Goal: Task Accomplishment & Management: Manage account settings

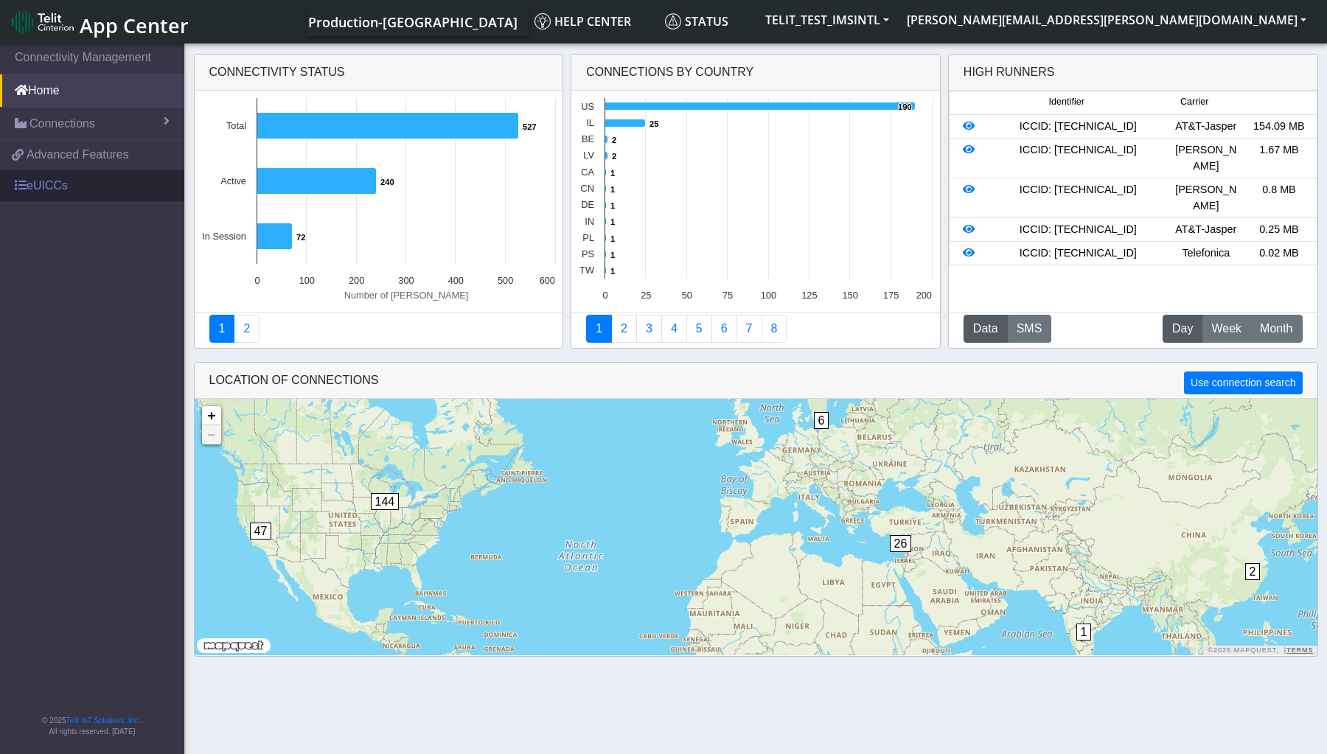
click at [31, 183] on link "eUICCs" at bounding box center [92, 186] width 184 height 32
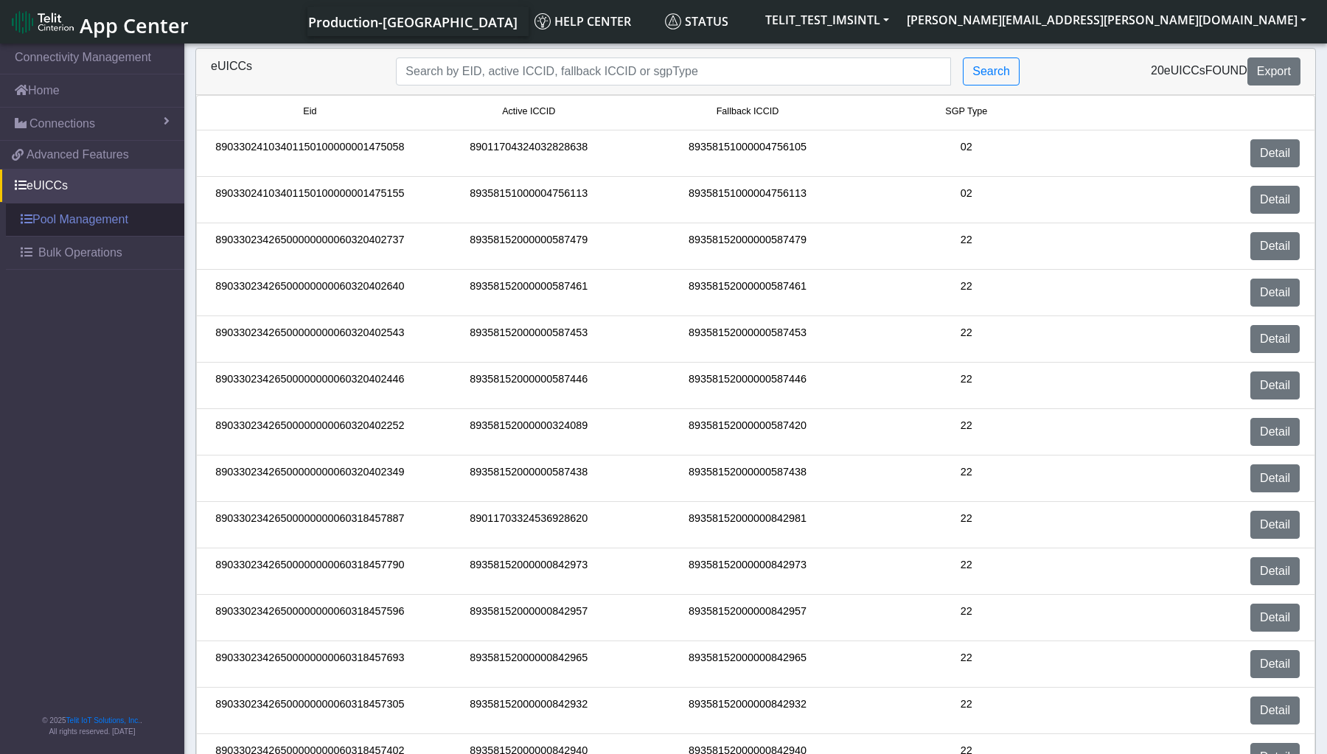
click at [74, 223] on link "Pool Management" at bounding box center [95, 220] width 178 height 32
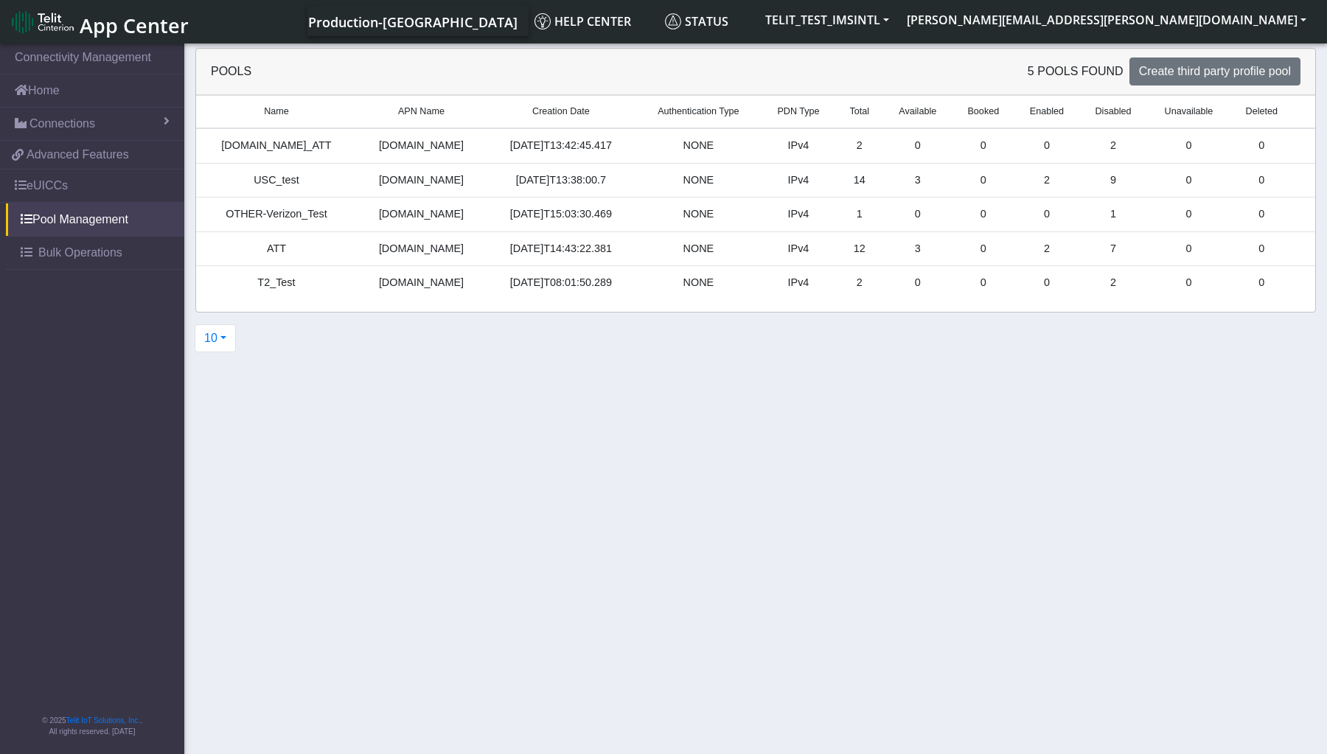
click at [742, 243] on td "NONE" at bounding box center [698, 249] width 125 height 35
click at [903, 249] on td "3" at bounding box center [917, 249] width 69 height 35
click at [960, 403] on section "Connectivity Management Home Connections List Map 5023c3f1cc335b52577a0b144f8b2…" at bounding box center [663, 400] width 1327 height 719
click at [1168, 432] on section "Connectivity Management Home Connections List Map 5023c3f1cc335b52577a0b144f8b2…" at bounding box center [663, 400] width 1327 height 719
click at [744, 444] on section "Connectivity Management Home Connections List Map 5023c3f1cc335b52577a0b144f8b2…" at bounding box center [663, 400] width 1327 height 719
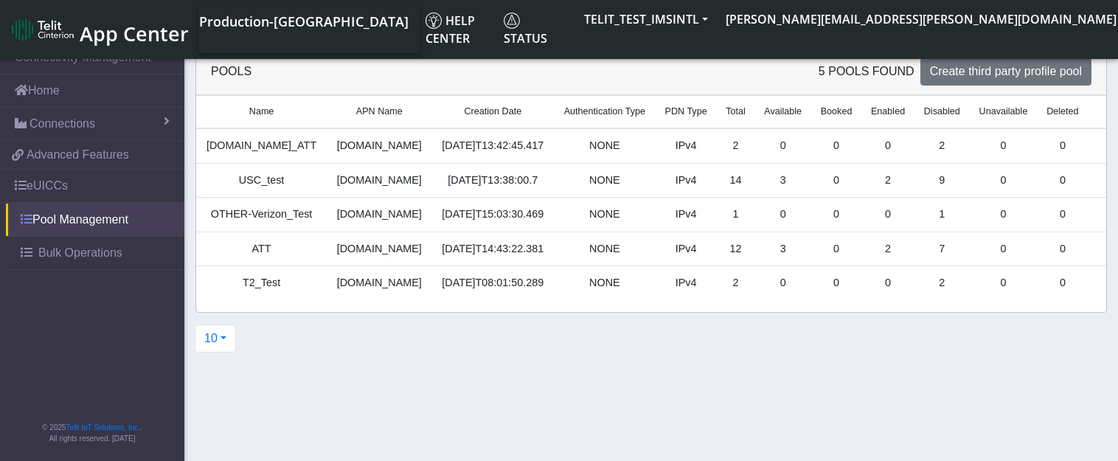
click at [92, 219] on link "Pool Management" at bounding box center [95, 220] width 178 height 32
click at [262, 249] on td "ATT" at bounding box center [261, 249] width 131 height 35
click at [758, 252] on td "3" at bounding box center [782, 249] width 57 height 35
click at [102, 257] on span "Bulk Operations" at bounding box center [80, 253] width 84 height 18
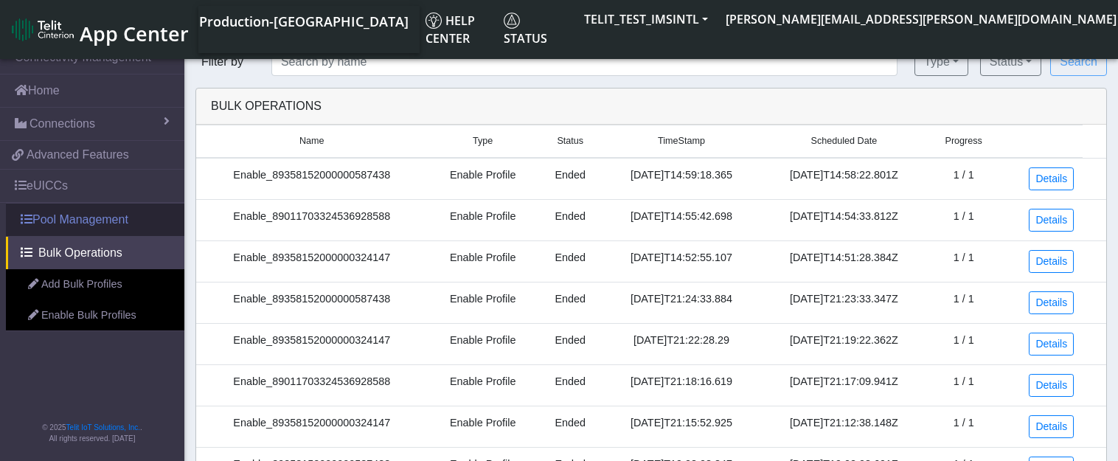
click at [108, 225] on link "Pool Management" at bounding box center [95, 220] width 178 height 32
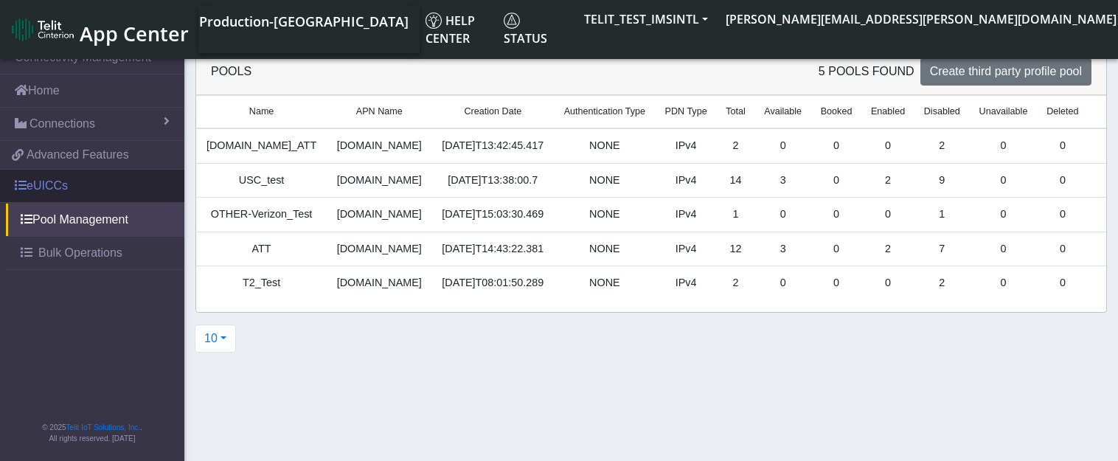
click at [46, 190] on link "eUICCs" at bounding box center [92, 186] width 184 height 32
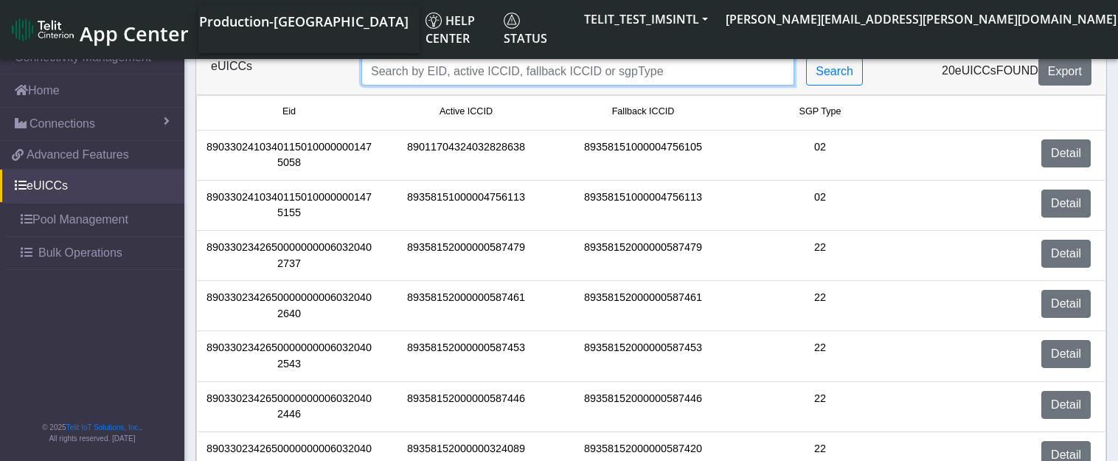
click at [653, 72] on input "Search..." at bounding box center [577, 72] width 433 height 28
type input "tom"
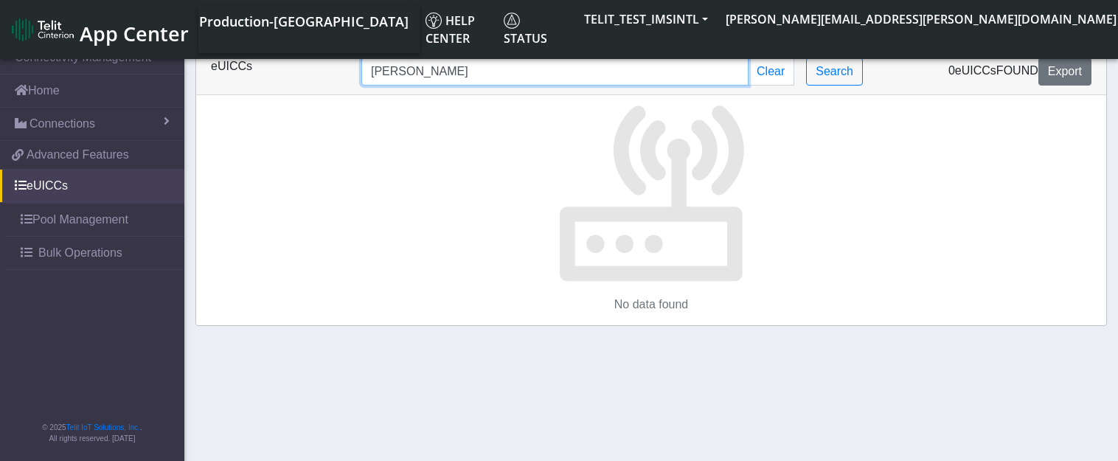
drag, startPoint x: 513, startPoint y: 74, endPoint x: 249, endPoint y: 71, distance: 264.0
click at [249, 71] on div "eUICCs tom Clear Search 0 eUICCs found Export" at bounding box center [651, 72] width 903 height 28
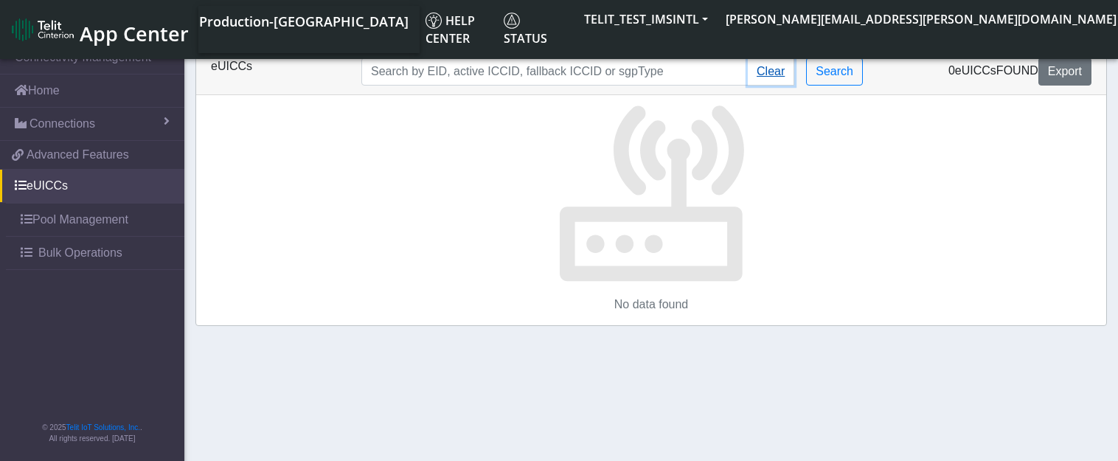
click at [780, 73] on button "Clear" at bounding box center [771, 72] width 46 height 28
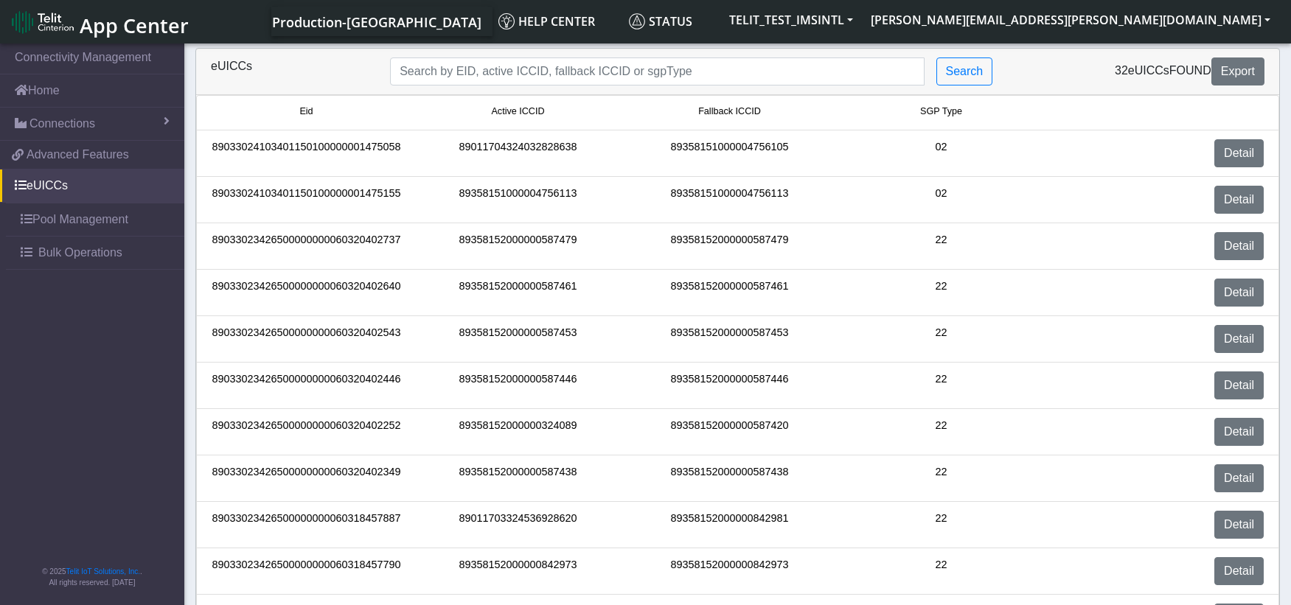
click at [1062, 67] on div "32 eUICCs found Export" at bounding box center [1141, 72] width 269 height 28
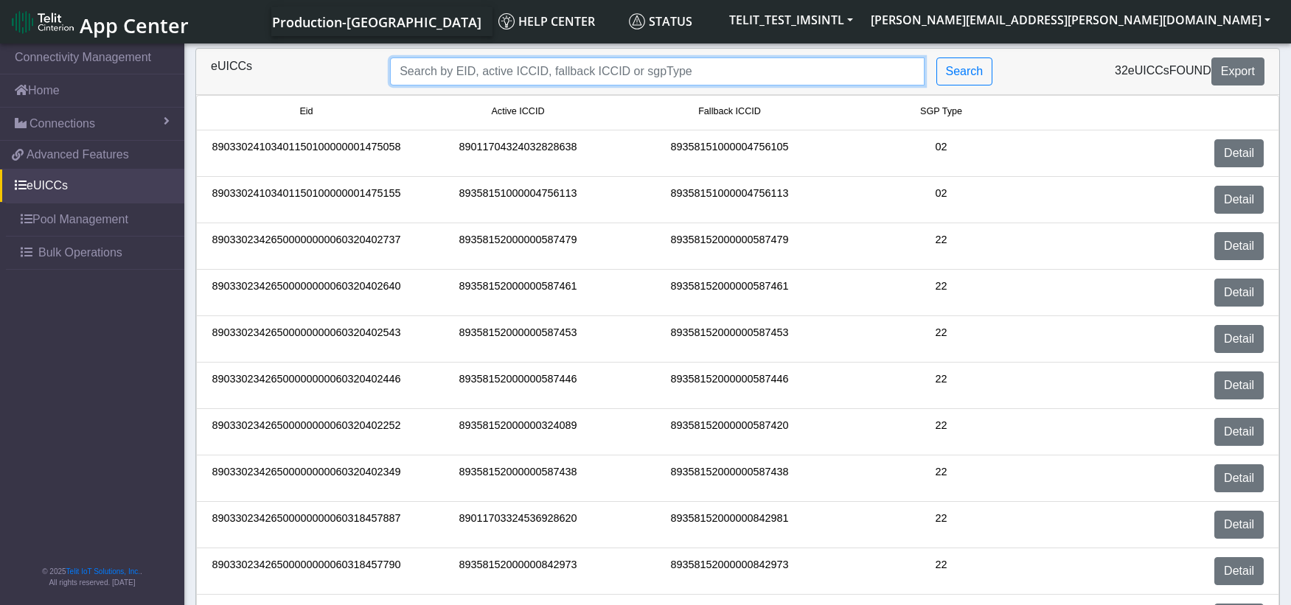
click at [745, 80] on input "Search..." at bounding box center [657, 72] width 534 height 28
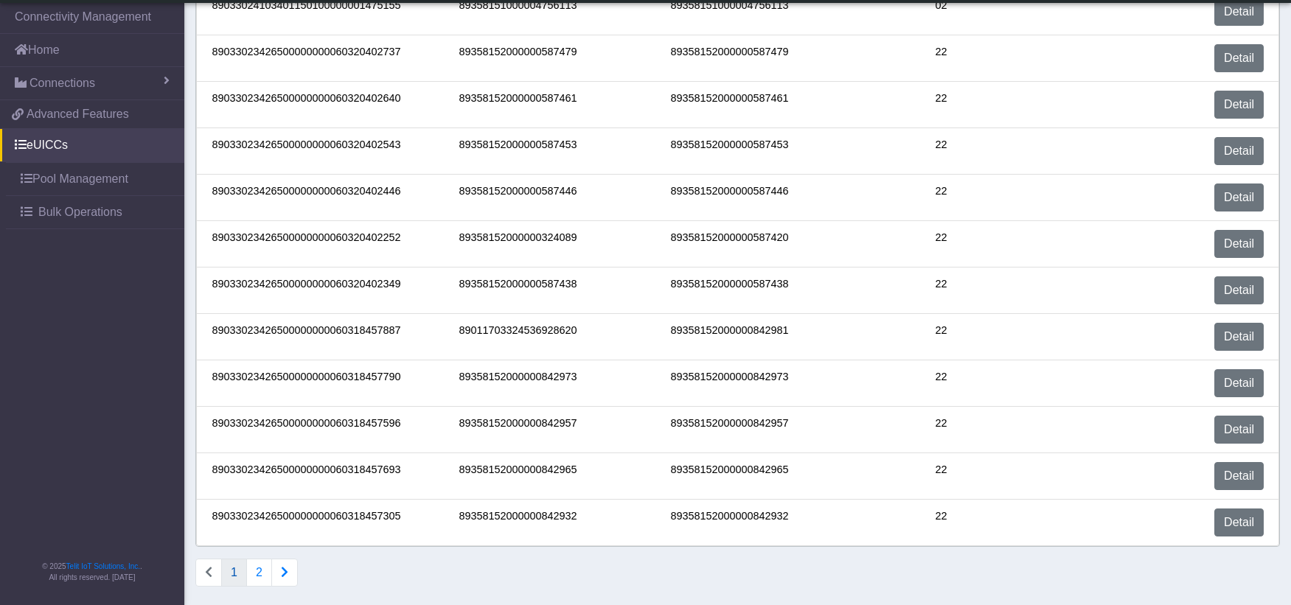
scroll to position [153, 0]
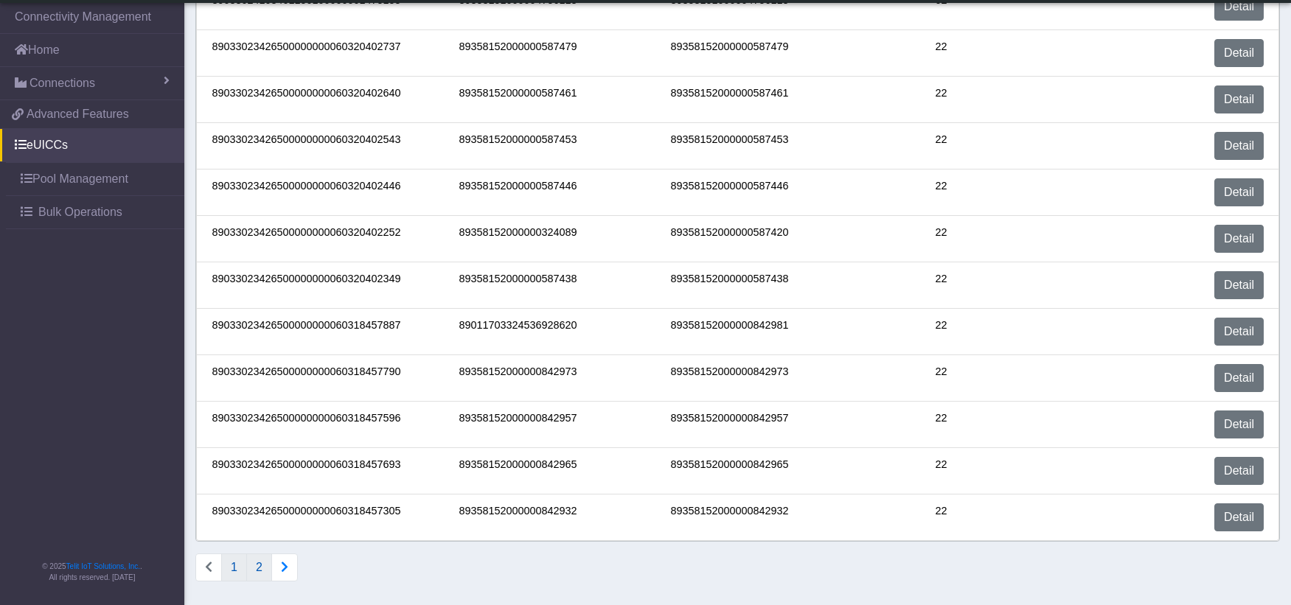
click at [261, 566] on button "2" at bounding box center [259, 568] width 26 height 28
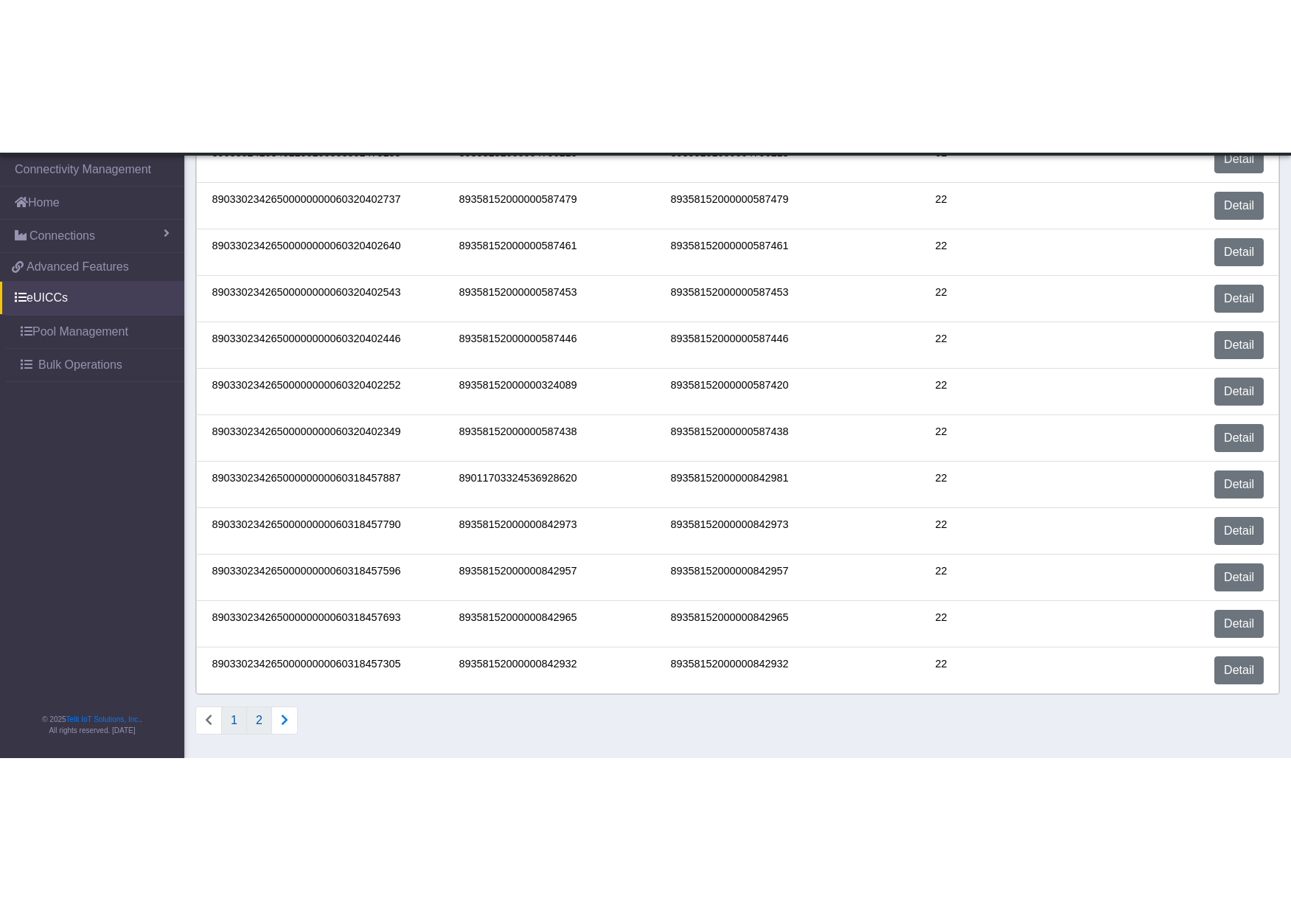
scroll to position [0, 0]
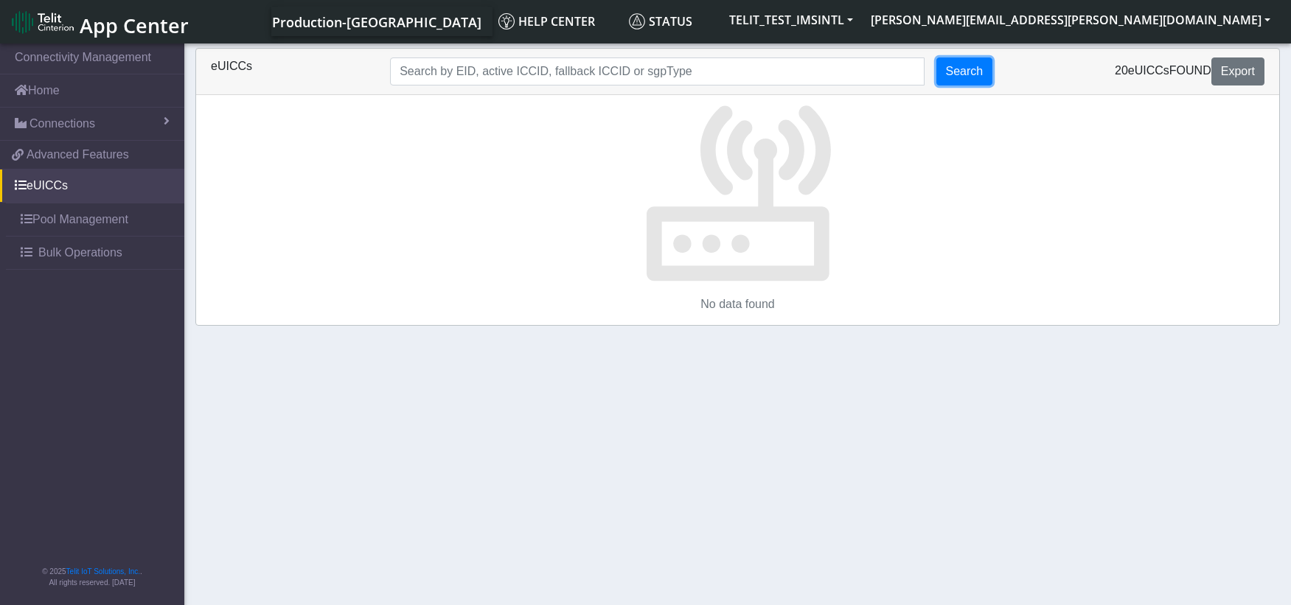
click at [971, 72] on button "Search" at bounding box center [965, 72] width 57 height 28
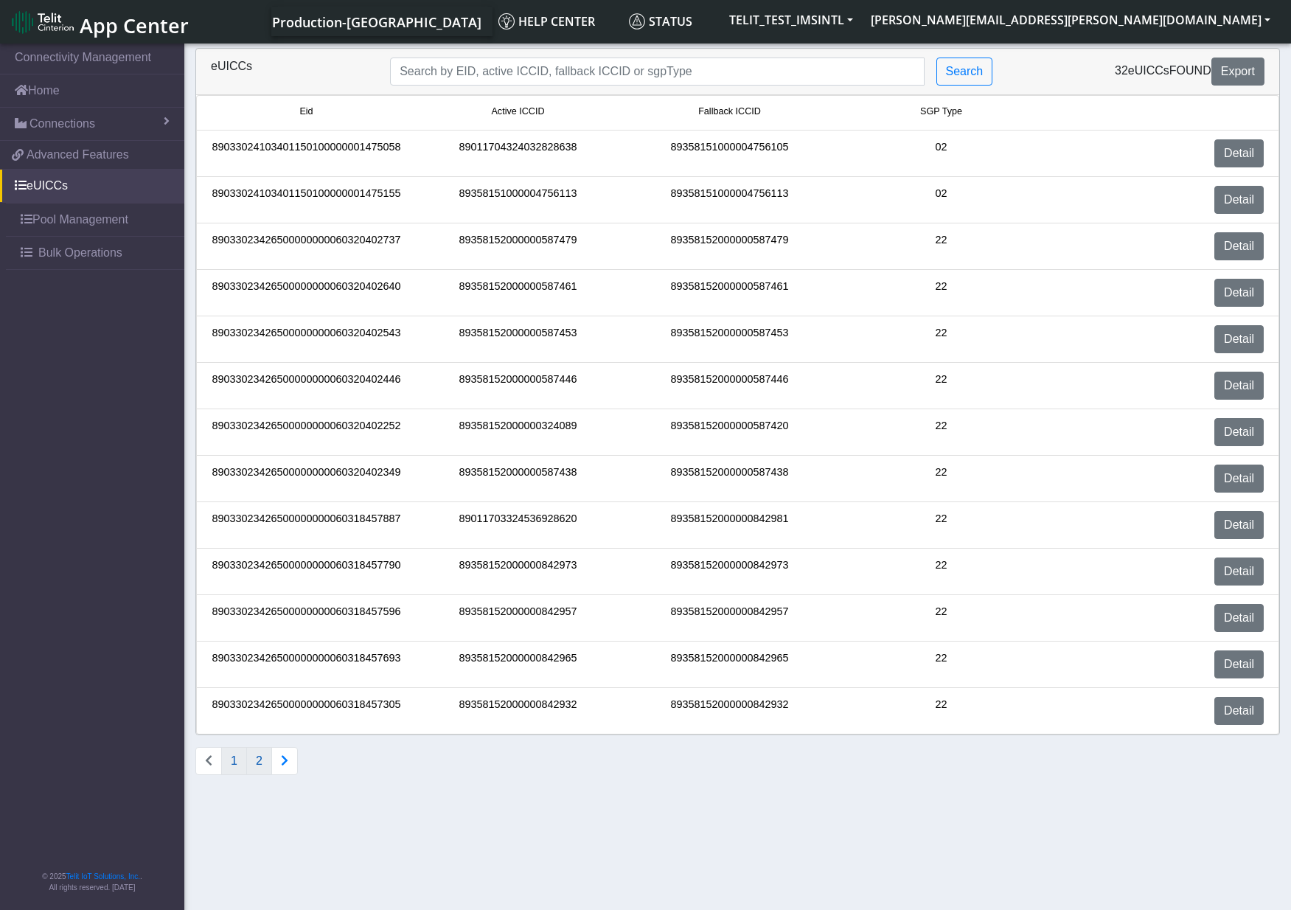
click at [263, 754] on button "2" at bounding box center [259, 761] width 26 height 28
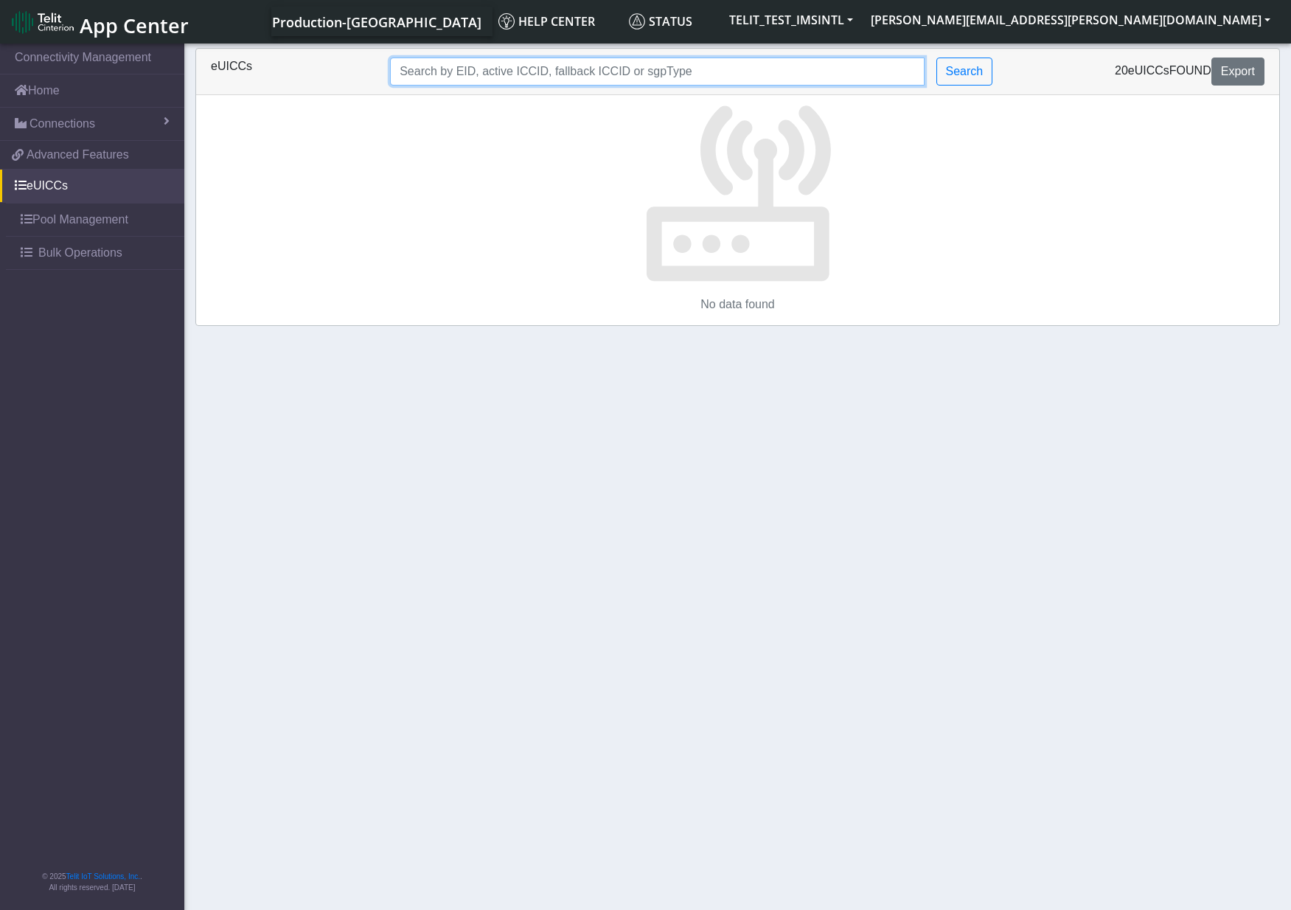
click at [853, 60] on input "Search..." at bounding box center [657, 72] width 534 height 28
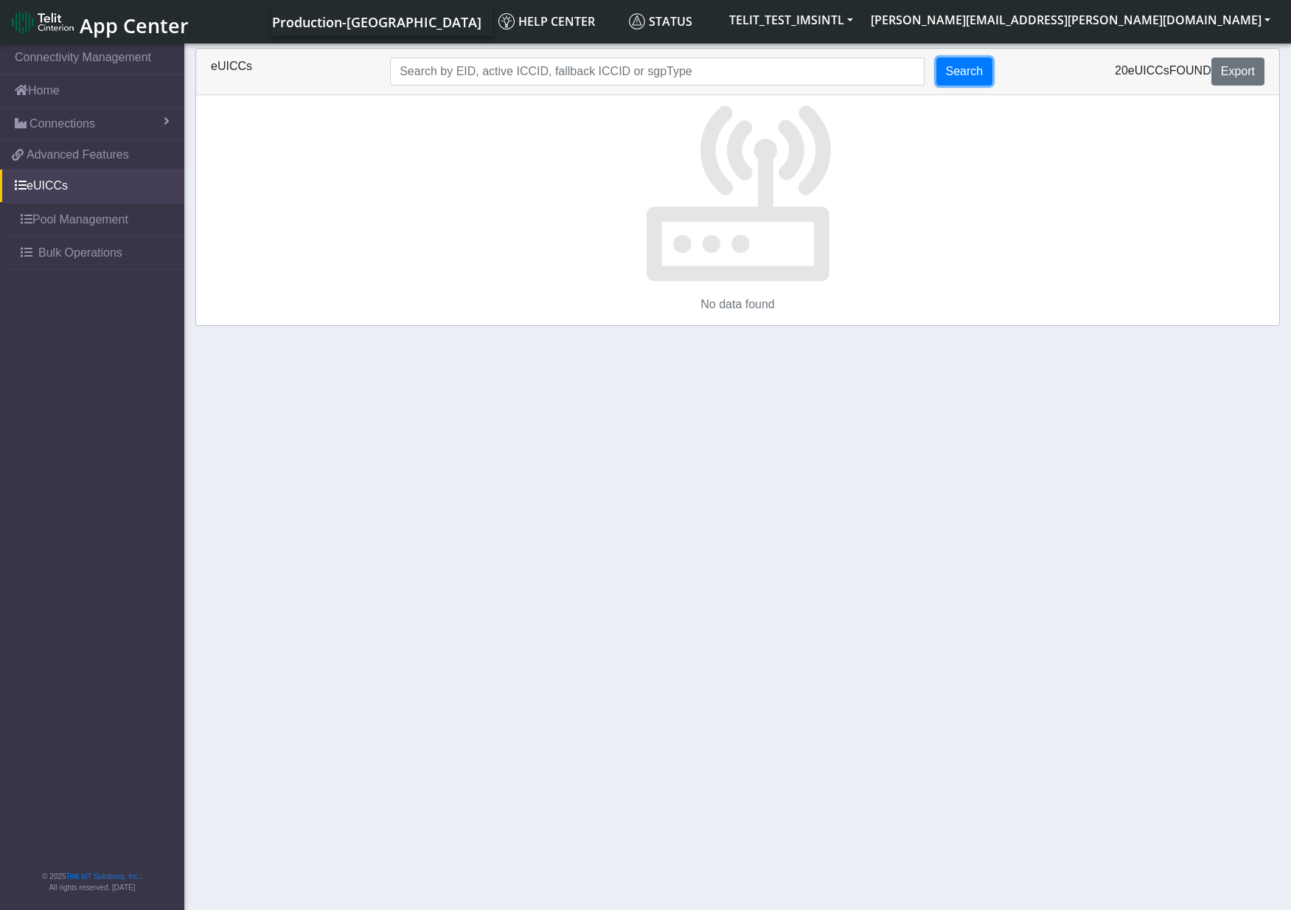
click at [973, 65] on button "Search" at bounding box center [965, 72] width 57 height 28
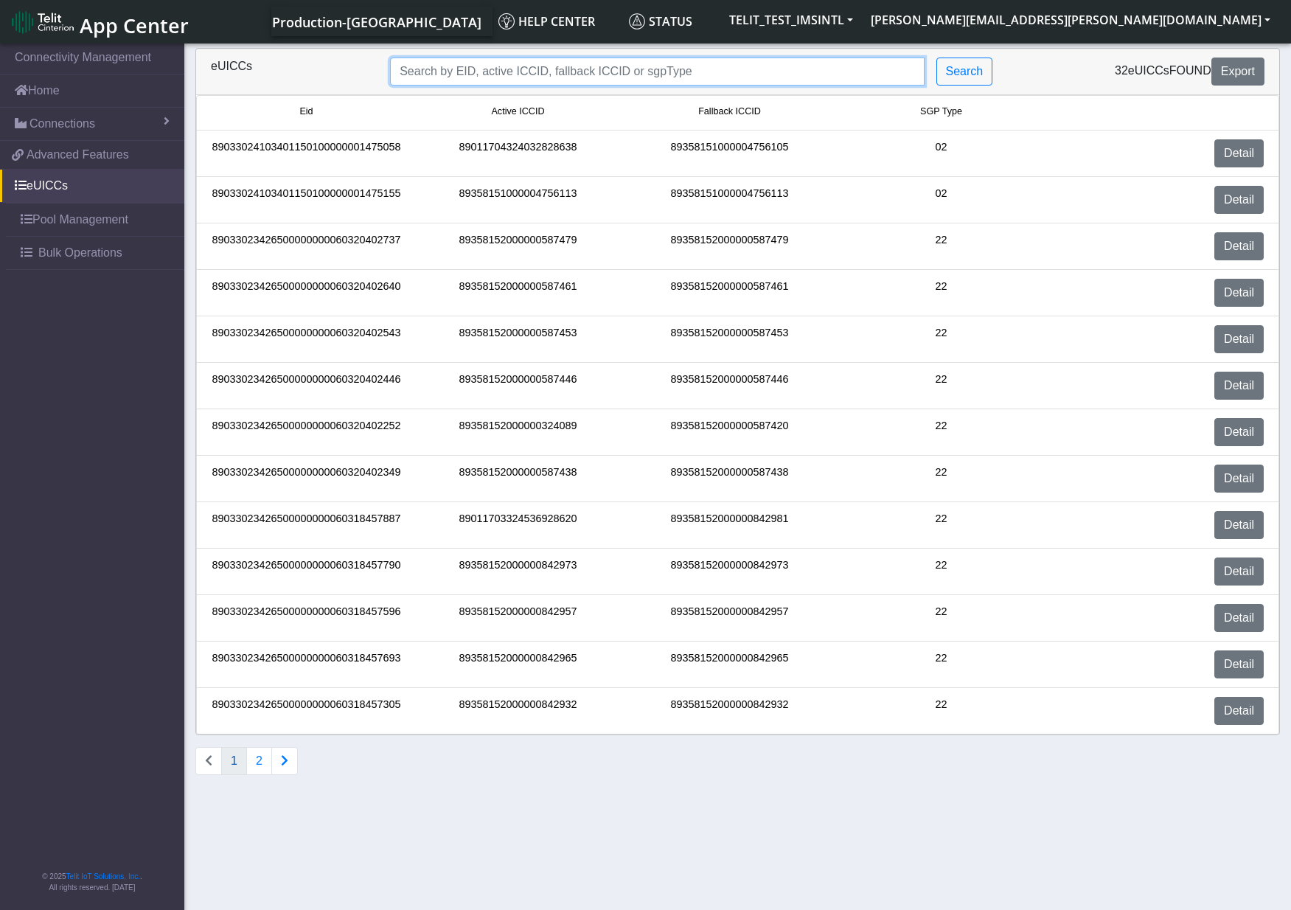
click at [461, 76] on input "Search..." at bounding box center [657, 72] width 534 height 28
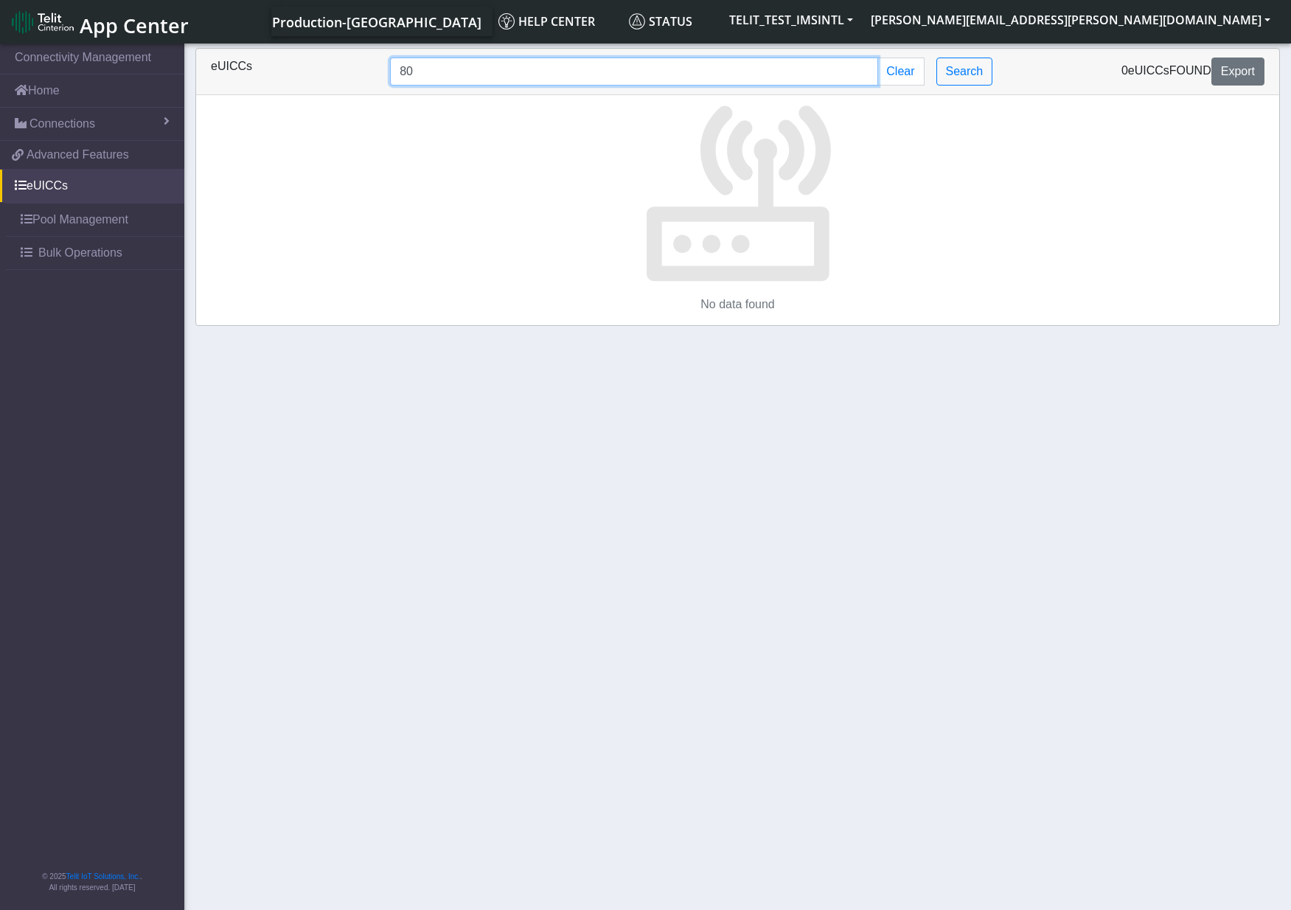
type input "8"
click at [915, 73] on button "Clear" at bounding box center [901, 72] width 46 height 28
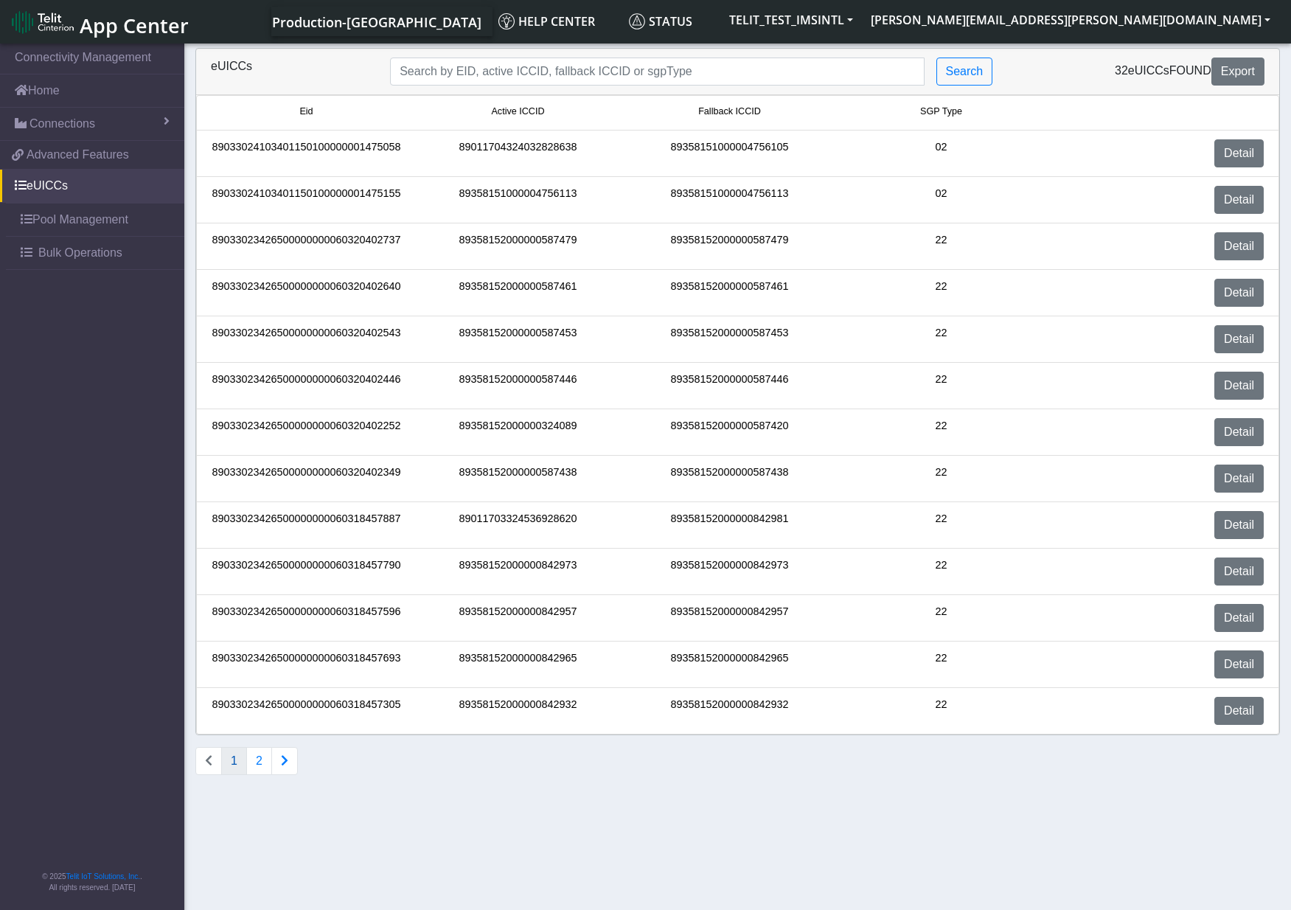
click at [282, 754] on icon "Connections list navigation" at bounding box center [284, 760] width 7 height 12
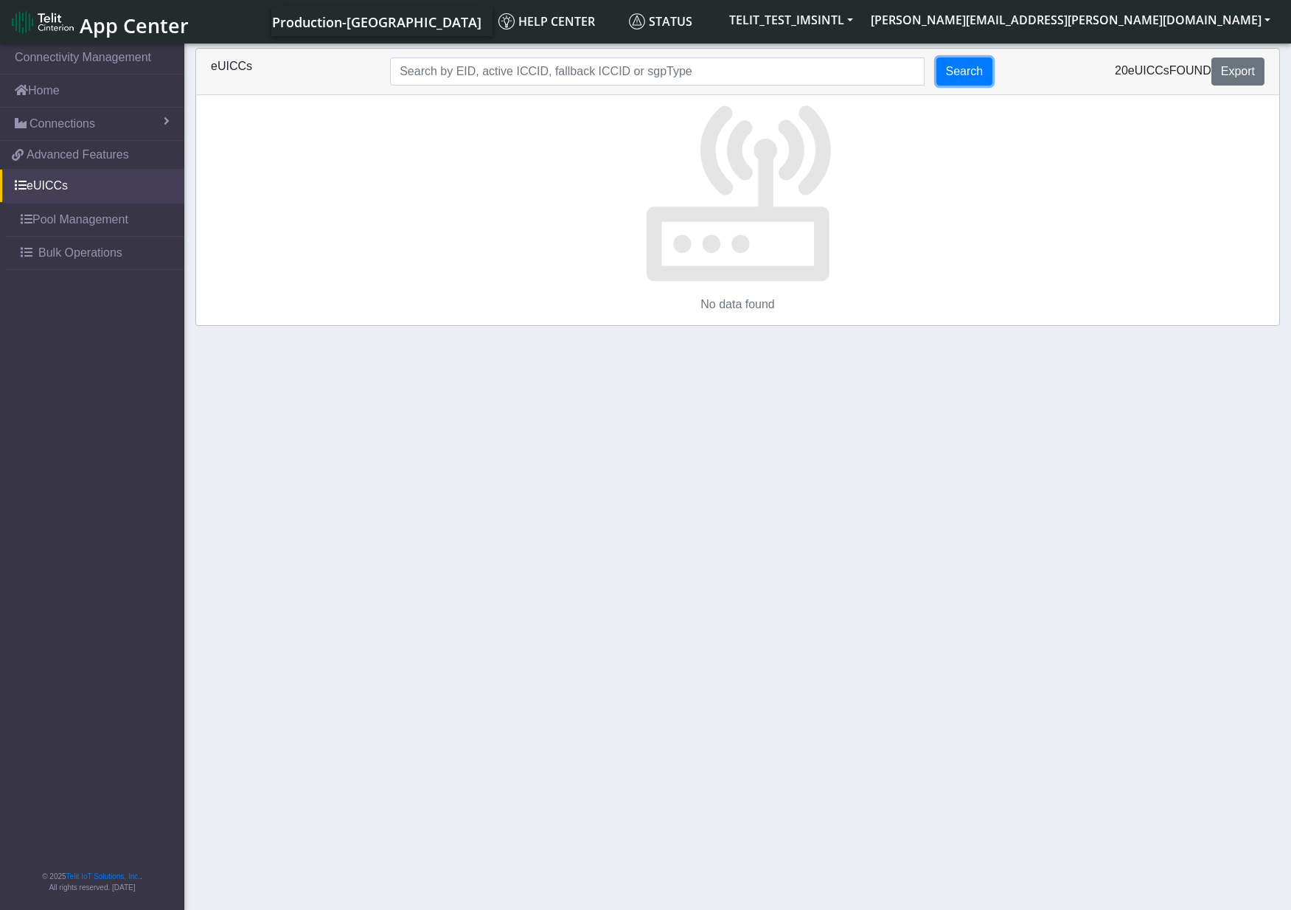
click at [980, 71] on button "Search" at bounding box center [965, 72] width 57 height 28
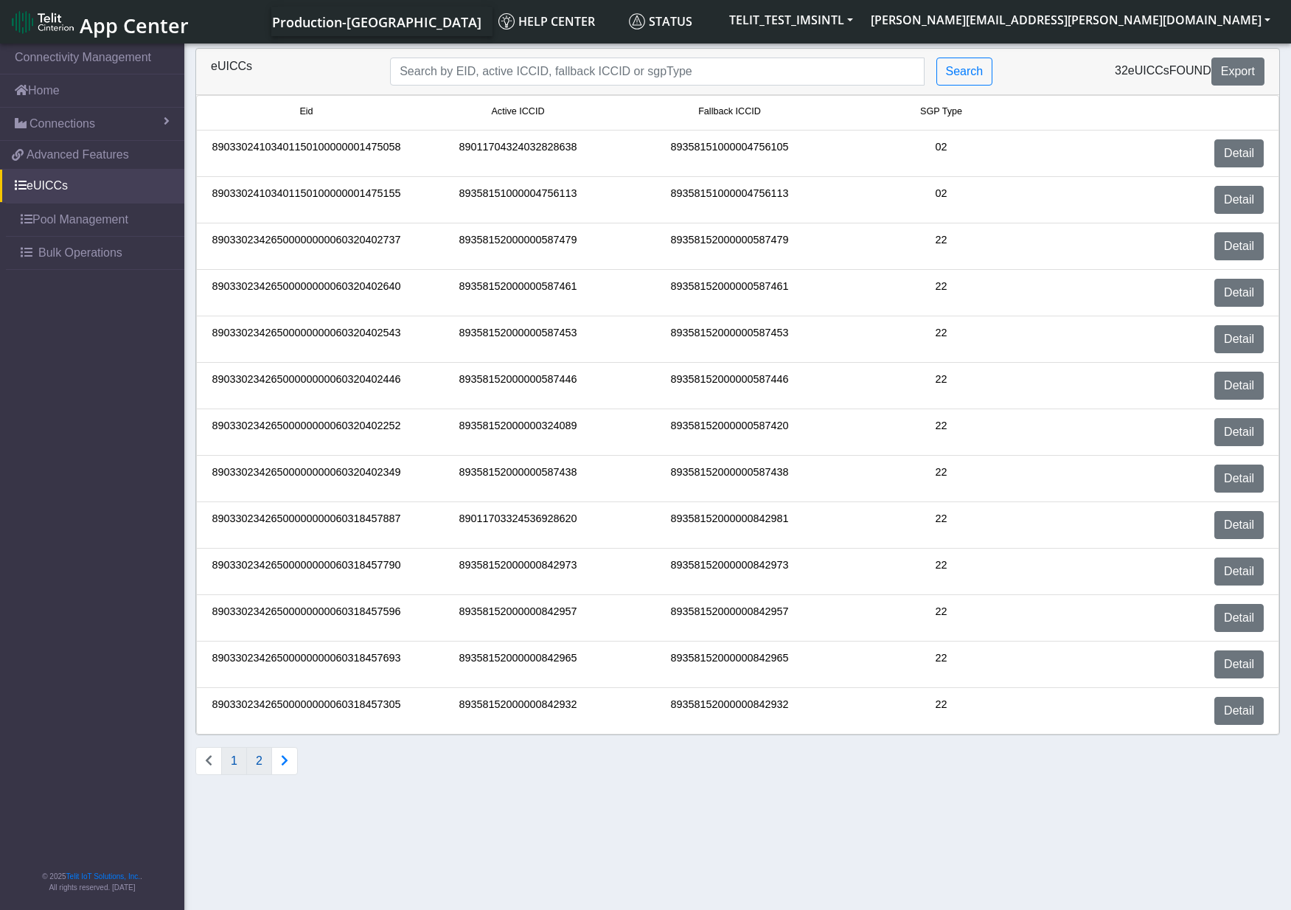
click at [258, 754] on button "2" at bounding box center [259, 761] width 26 height 28
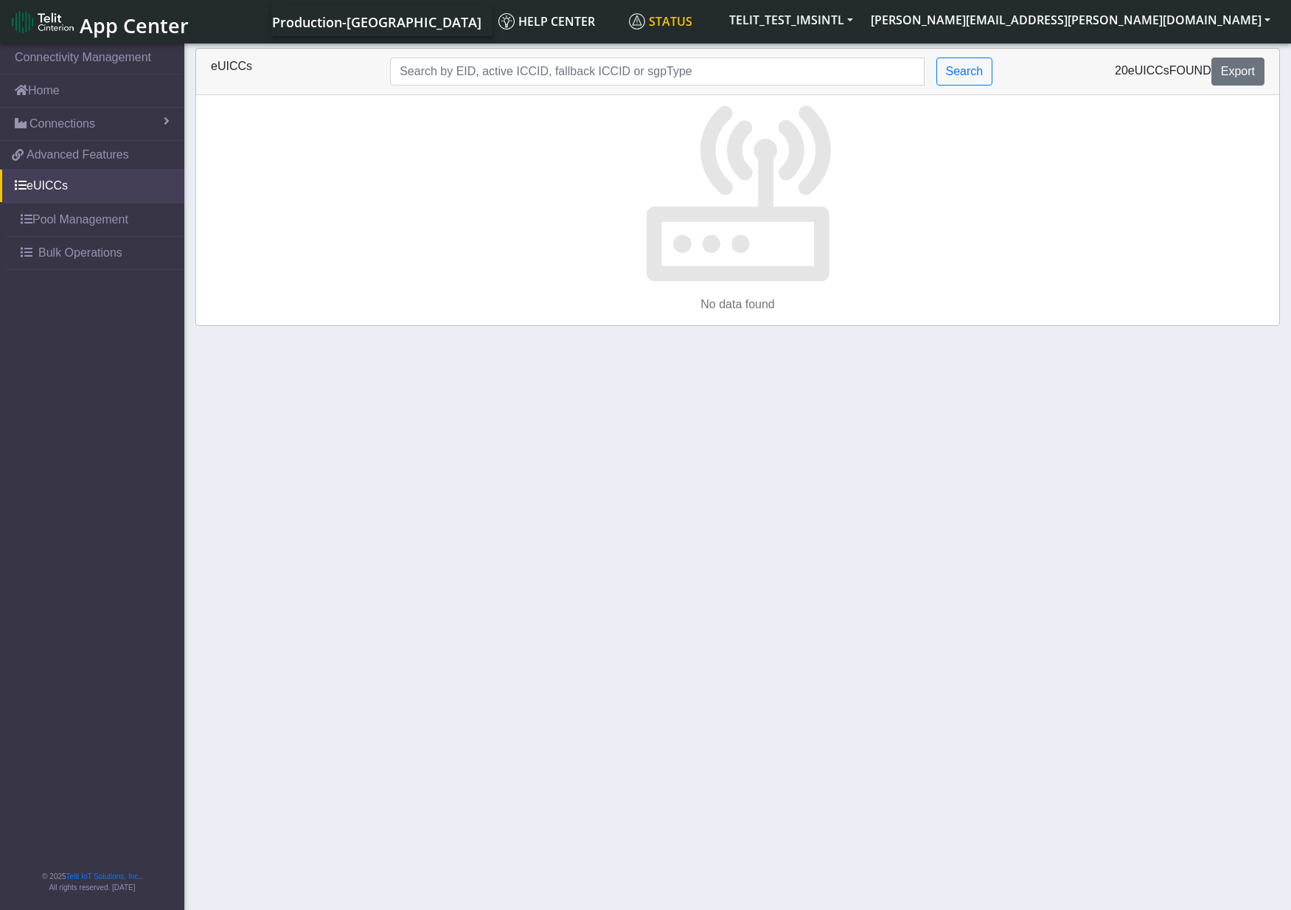
click at [720, 34] on link "Status" at bounding box center [671, 21] width 97 height 29
click at [51, 187] on link "eUICCs" at bounding box center [92, 186] width 184 height 32
click at [984, 79] on button "Search" at bounding box center [965, 72] width 57 height 28
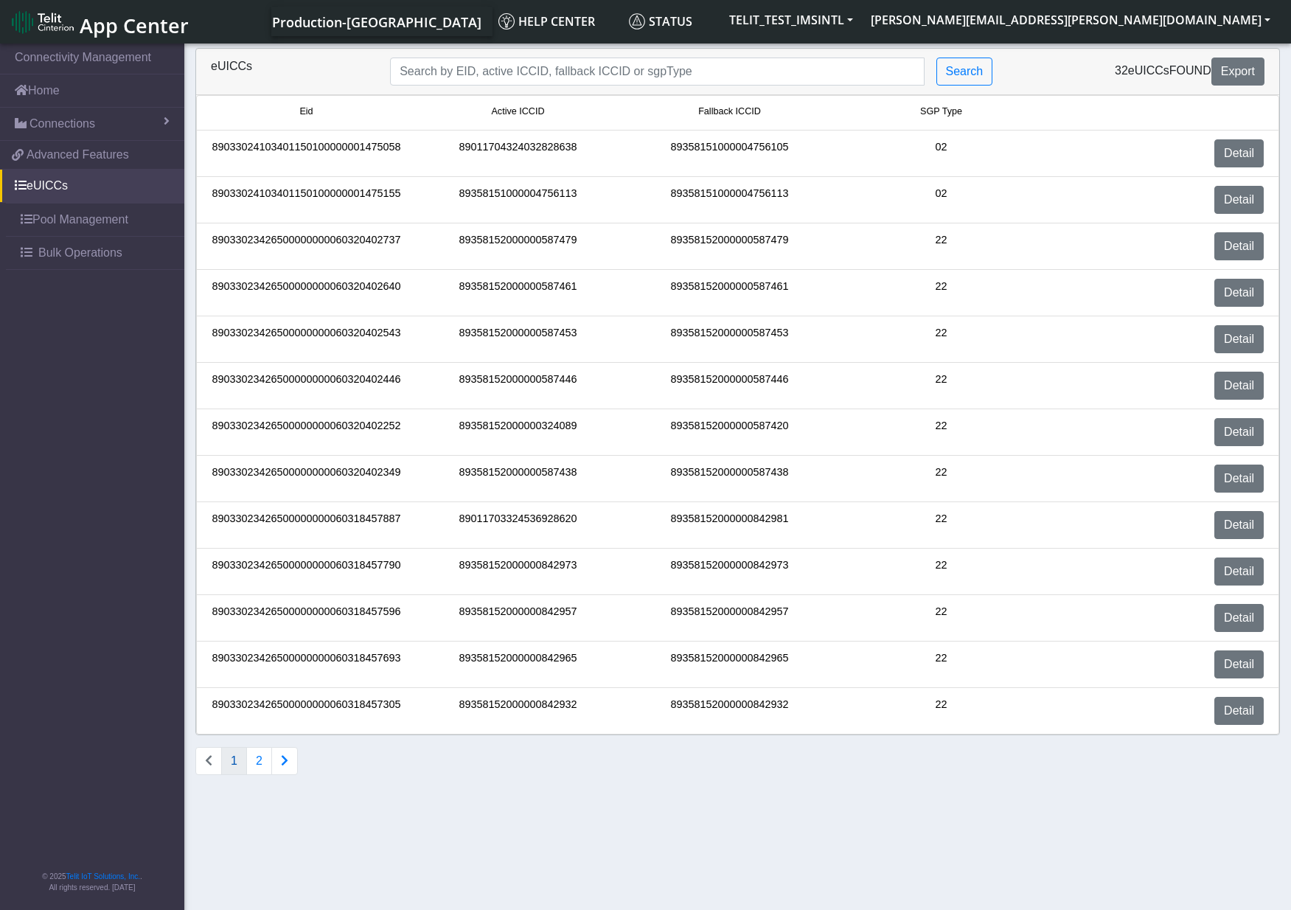
click at [1049, 69] on div "32 eUICCs found Export" at bounding box center [1141, 72] width 269 height 28
click at [66, 122] on span "Connections" at bounding box center [62, 124] width 66 height 18
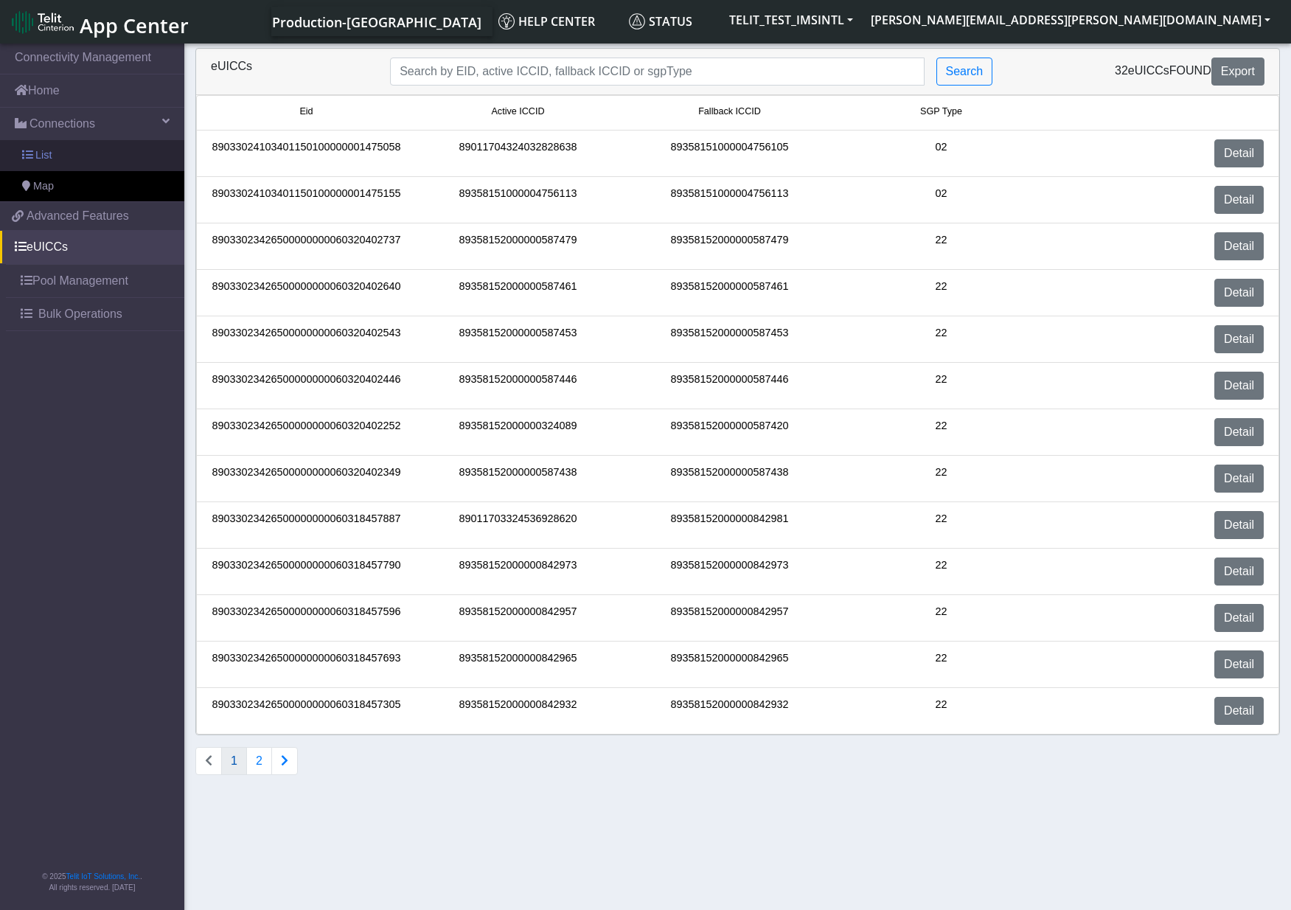
click at [61, 151] on link "List" at bounding box center [92, 155] width 184 height 31
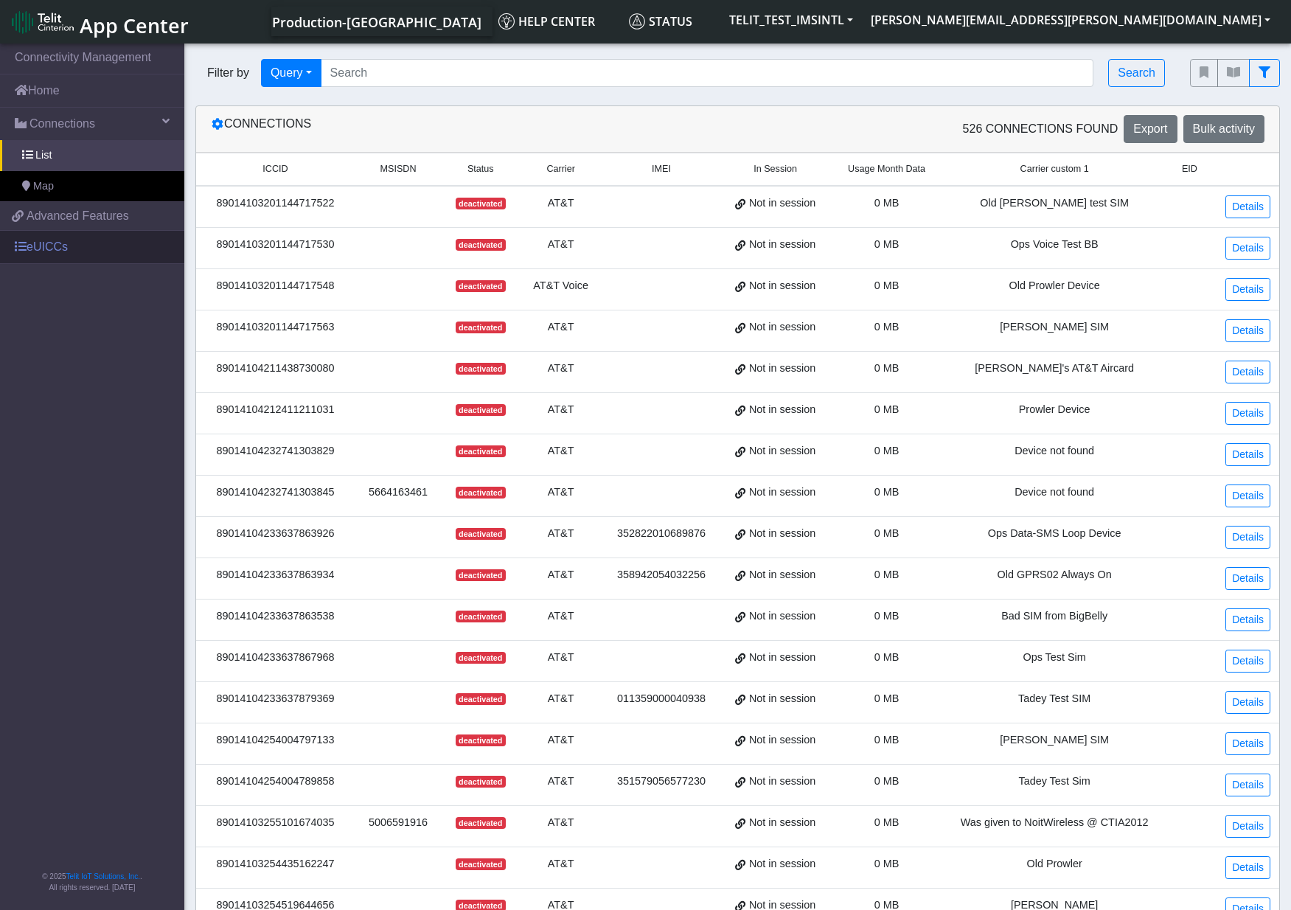
click at [52, 243] on link "eUICCs" at bounding box center [92, 247] width 184 height 32
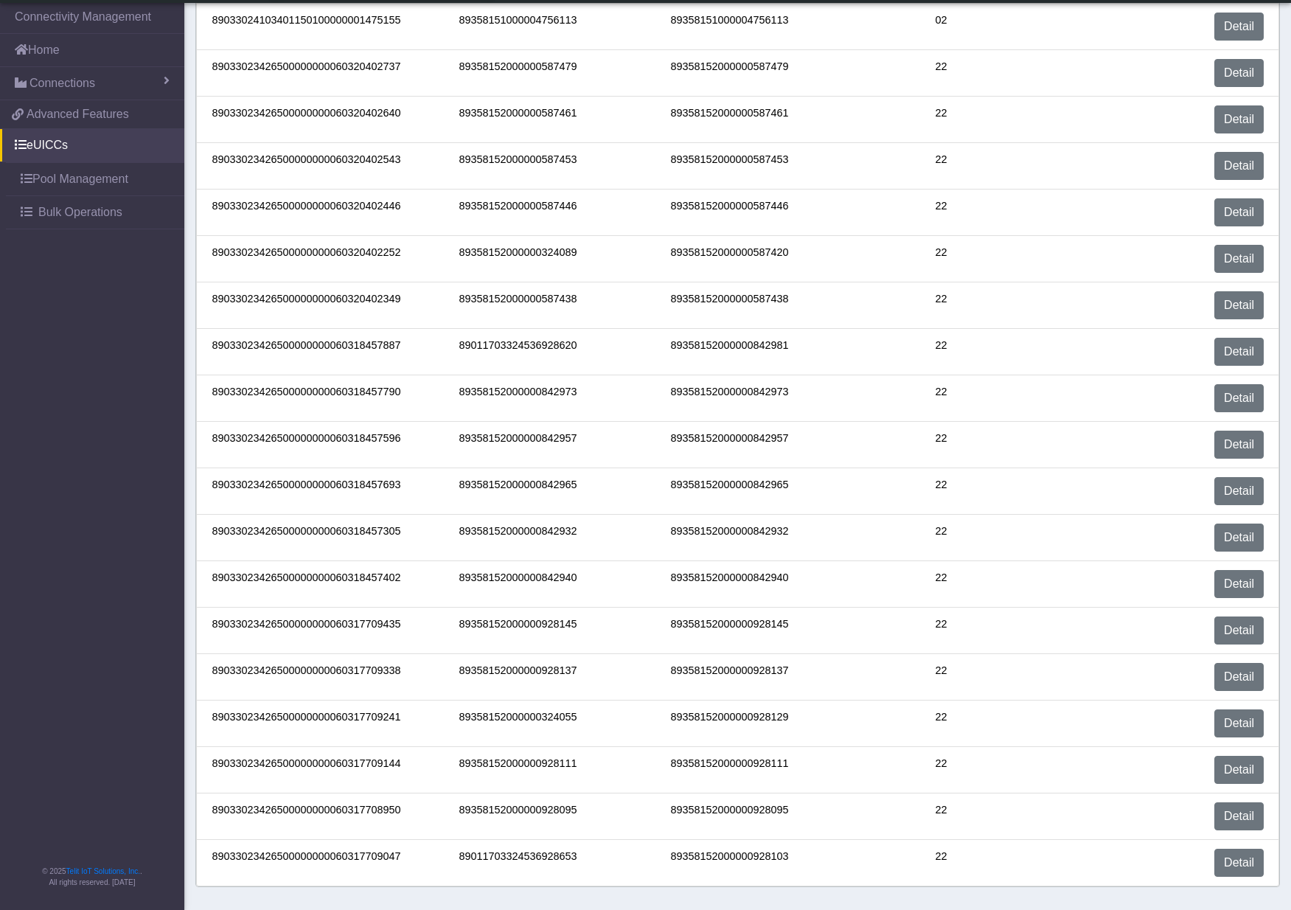
scroll to position [133, 0]
click at [1238, 754] on link "Detail" at bounding box center [1239, 816] width 49 height 28
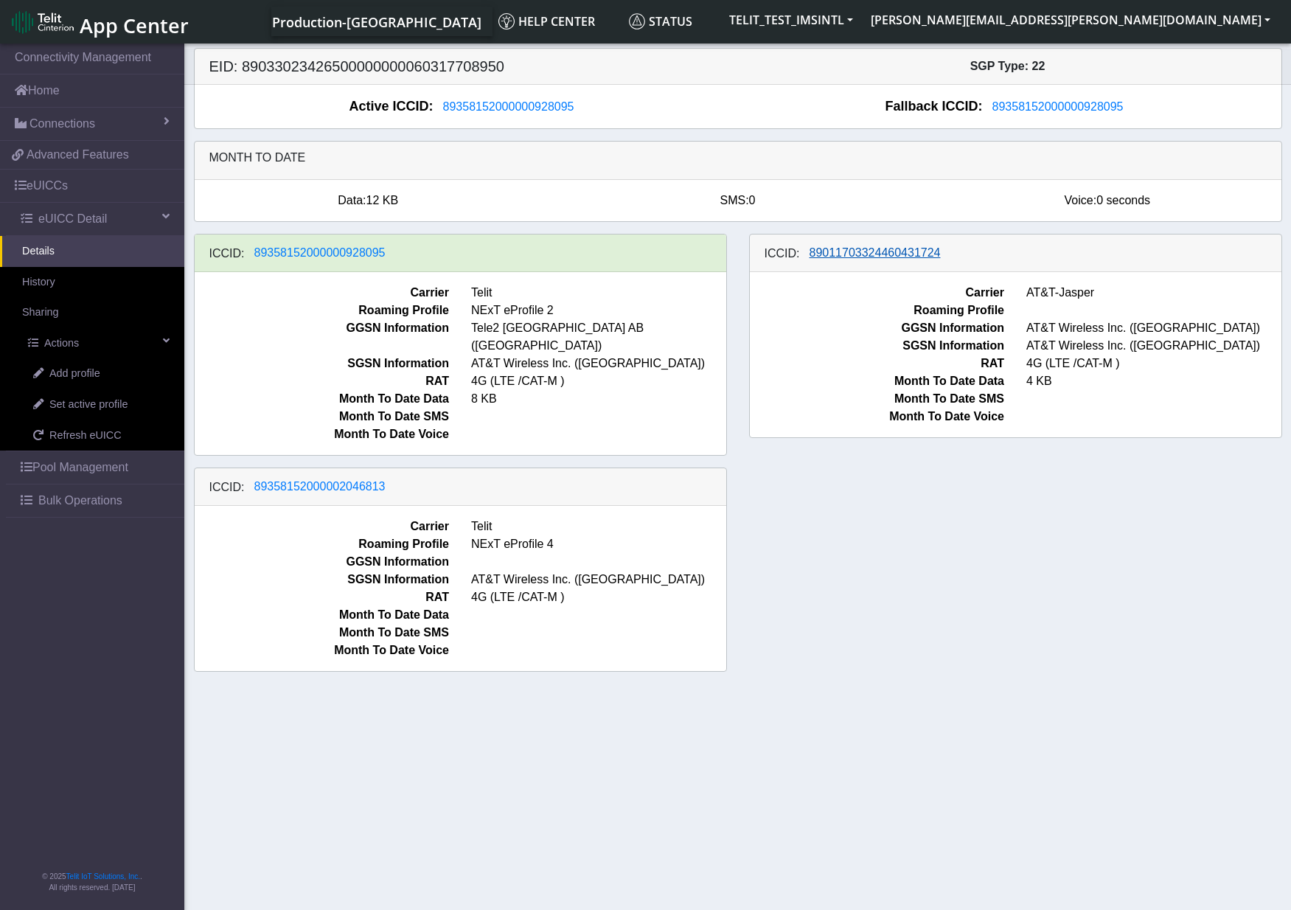
drag, startPoint x: 948, startPoint y: 252, endPoint x: 827, endPoint y: 262, distance: 121.3
click at [827, 262] on div "ICCID: 89011703324460431724" at bounding box center [1016, 253] width 532 height 38
click at [840, 252] on span "89011703324460431724" at bounding box center [875, 252] width 131 height 13
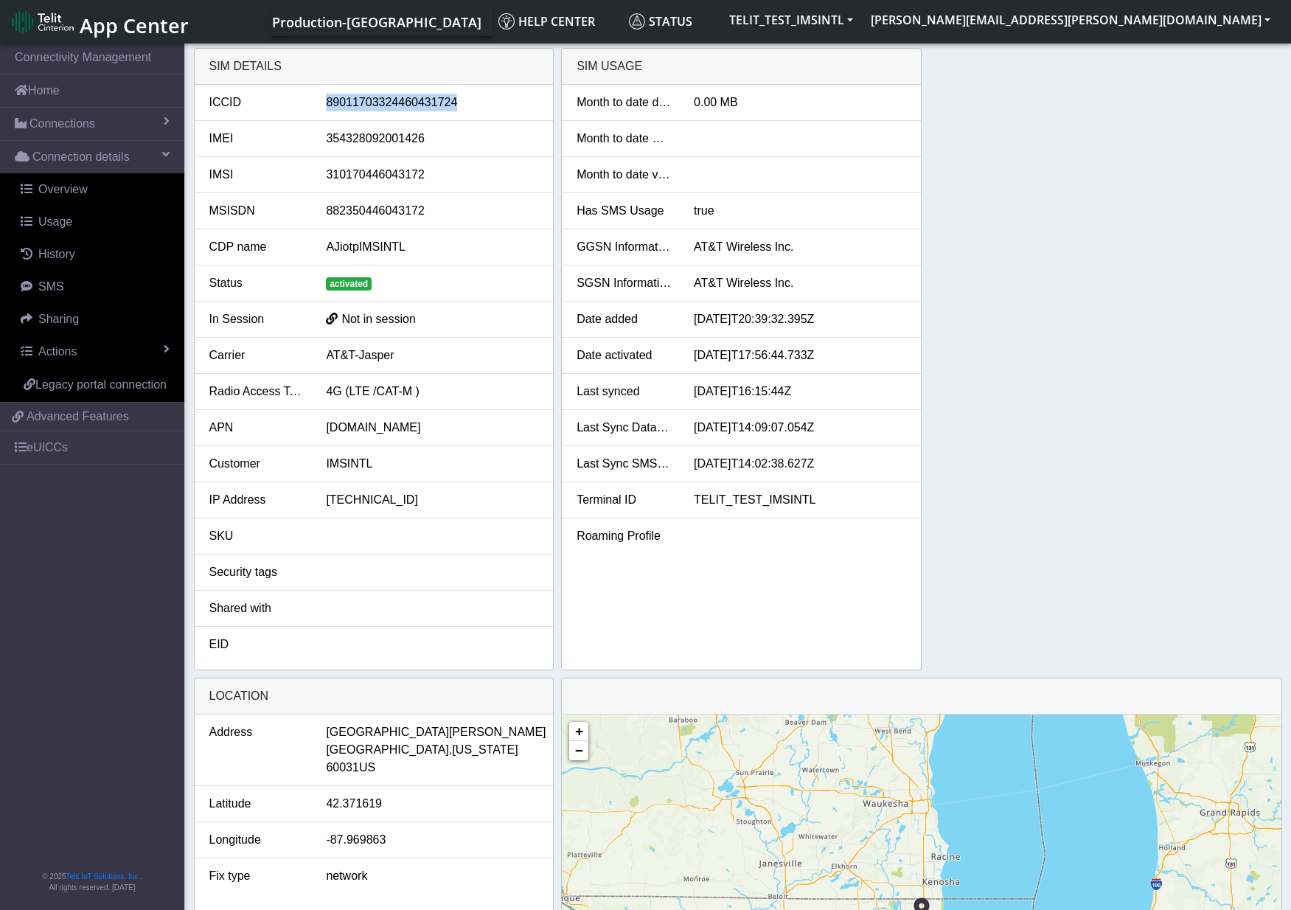
drag, startPoint x: 488, startPoint y: 103, endPoint x: 322, endPoint y: 105, distance: 165.9
click at [322, 105] on div "89011703324460431724" at bounding box center [432, 103] width 234 height 18
copy div "89011703324460431724"
click at [58, 456] on link "eUICCs" at bounding box center [92, 447] width 184 height 32
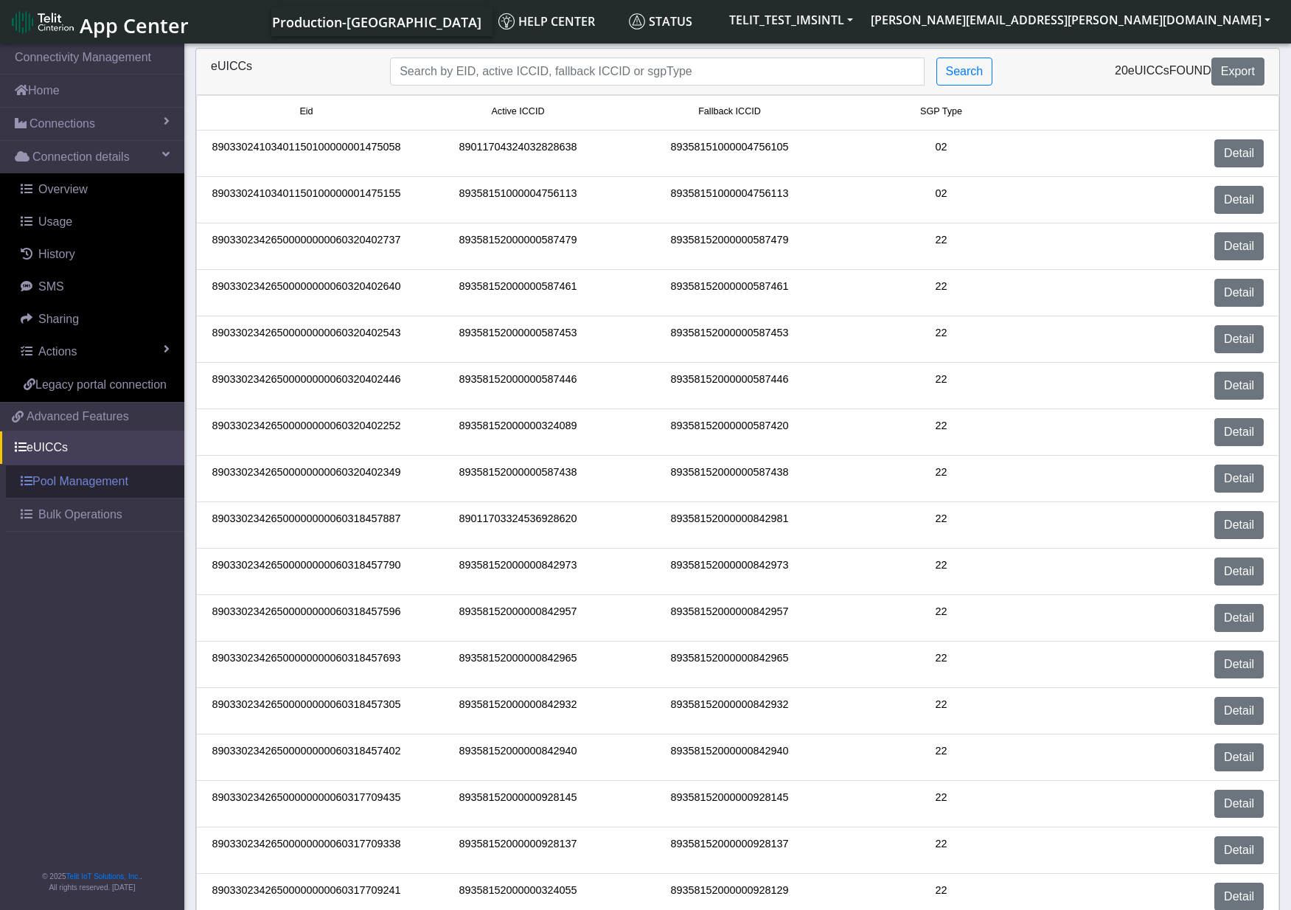
click at [80, 481] on link "Pool Management" at bounding box center [95, 481] width 178 height 32
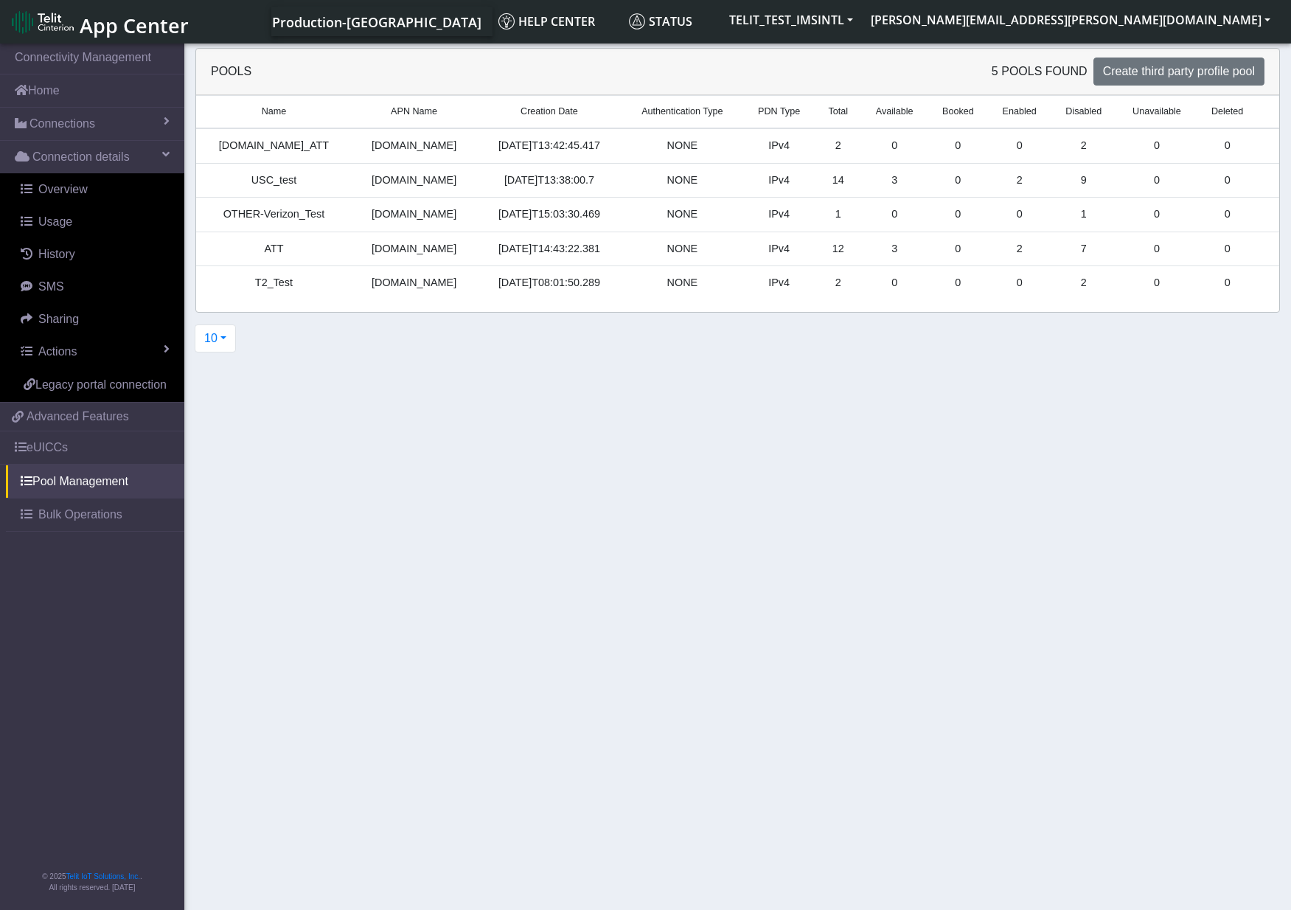
click at [717, 501] on section "Connectivity Management Home Connections List Map Connection details Overview U…" at bounding box center [645, 478] width 1291 height 875
click at [55, 447] on link "eUICCs" at bounding box center [92, 447] width 184 height 32
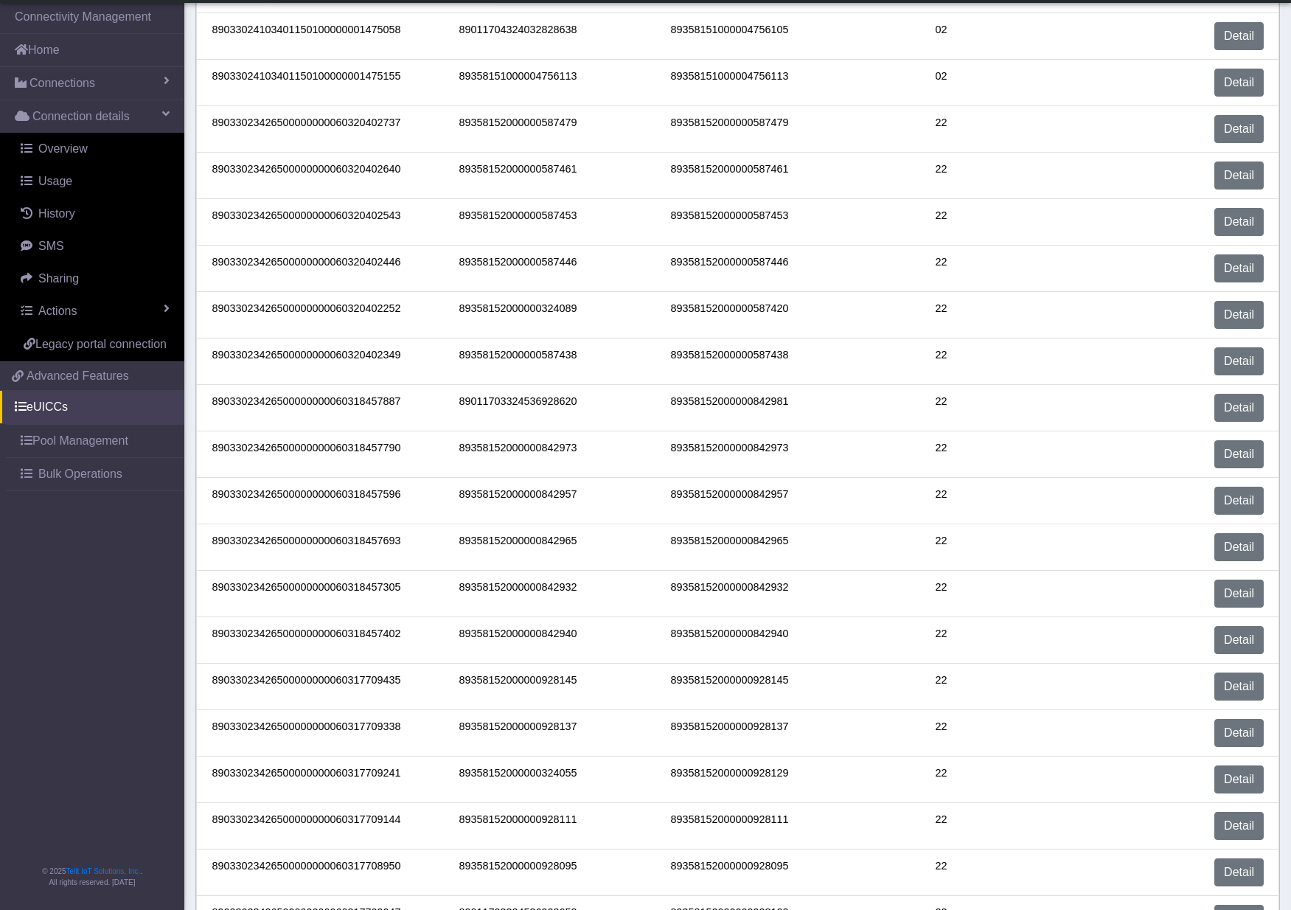
scroll to position [133, 0]
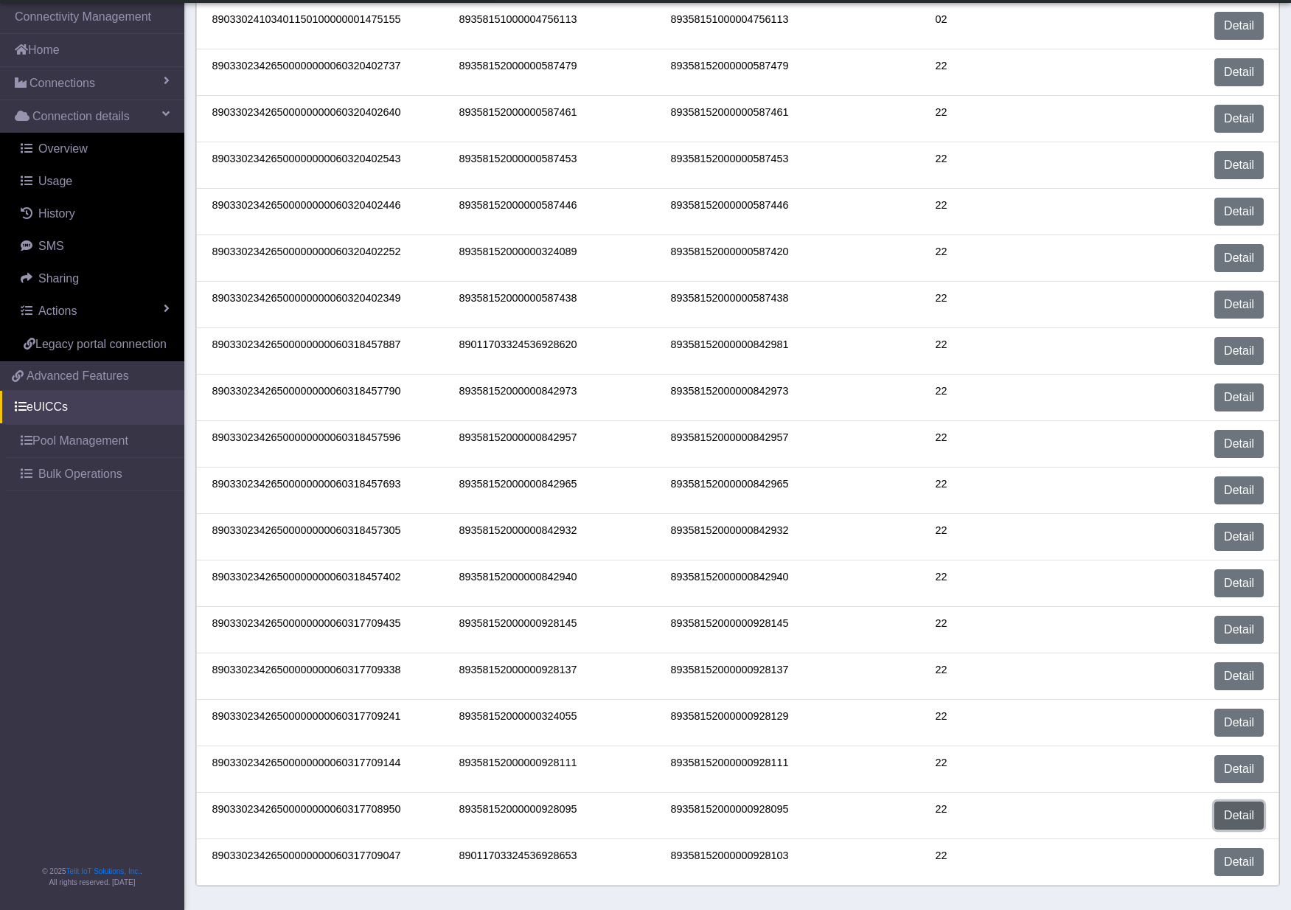
click at [1240, 754] on link "Detail" at bounding box center [1239, 816] width 49 height 28
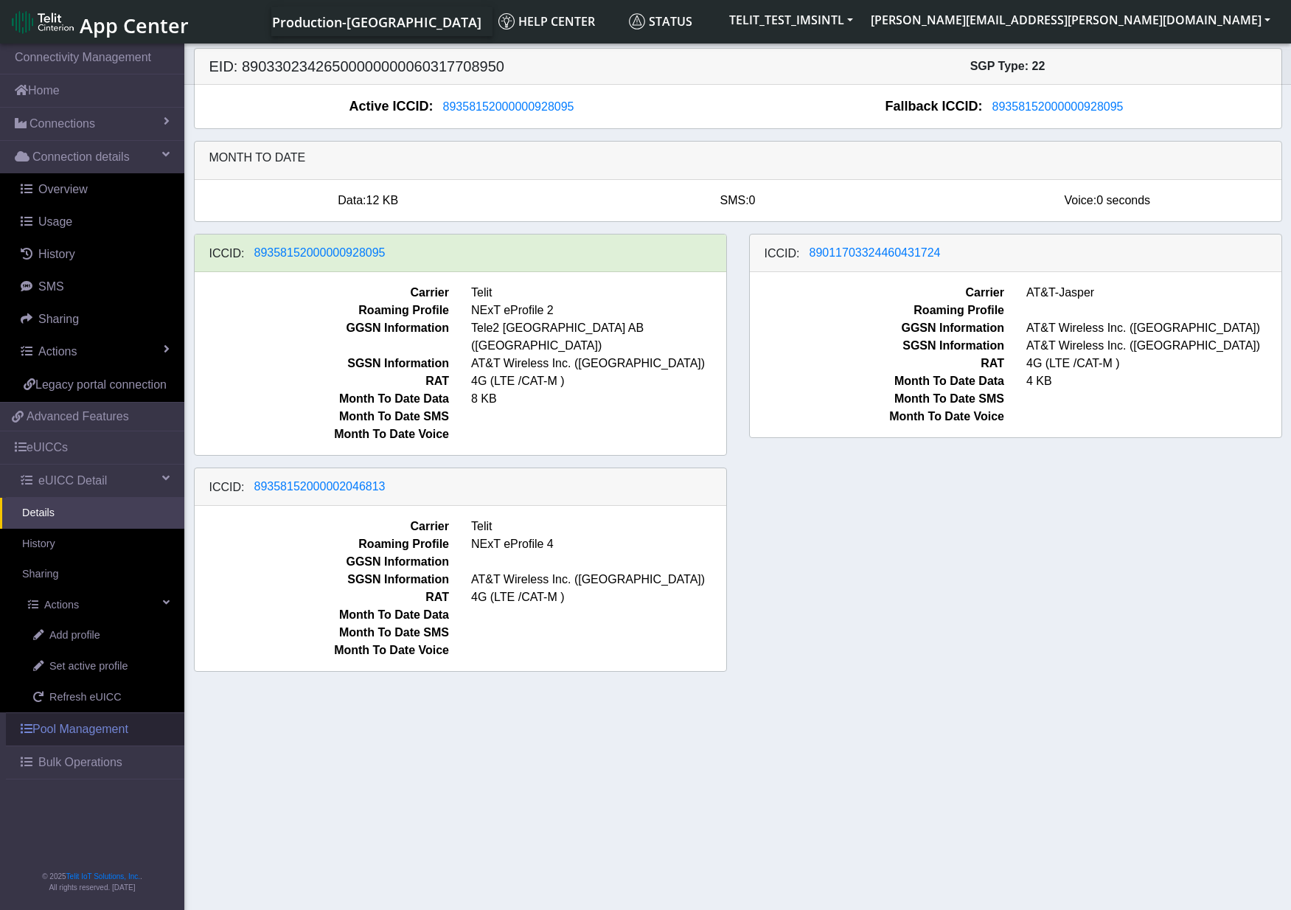
click at [89, 726] on link "Pool Management" at bounding box center [95, 729] width 178 height 32
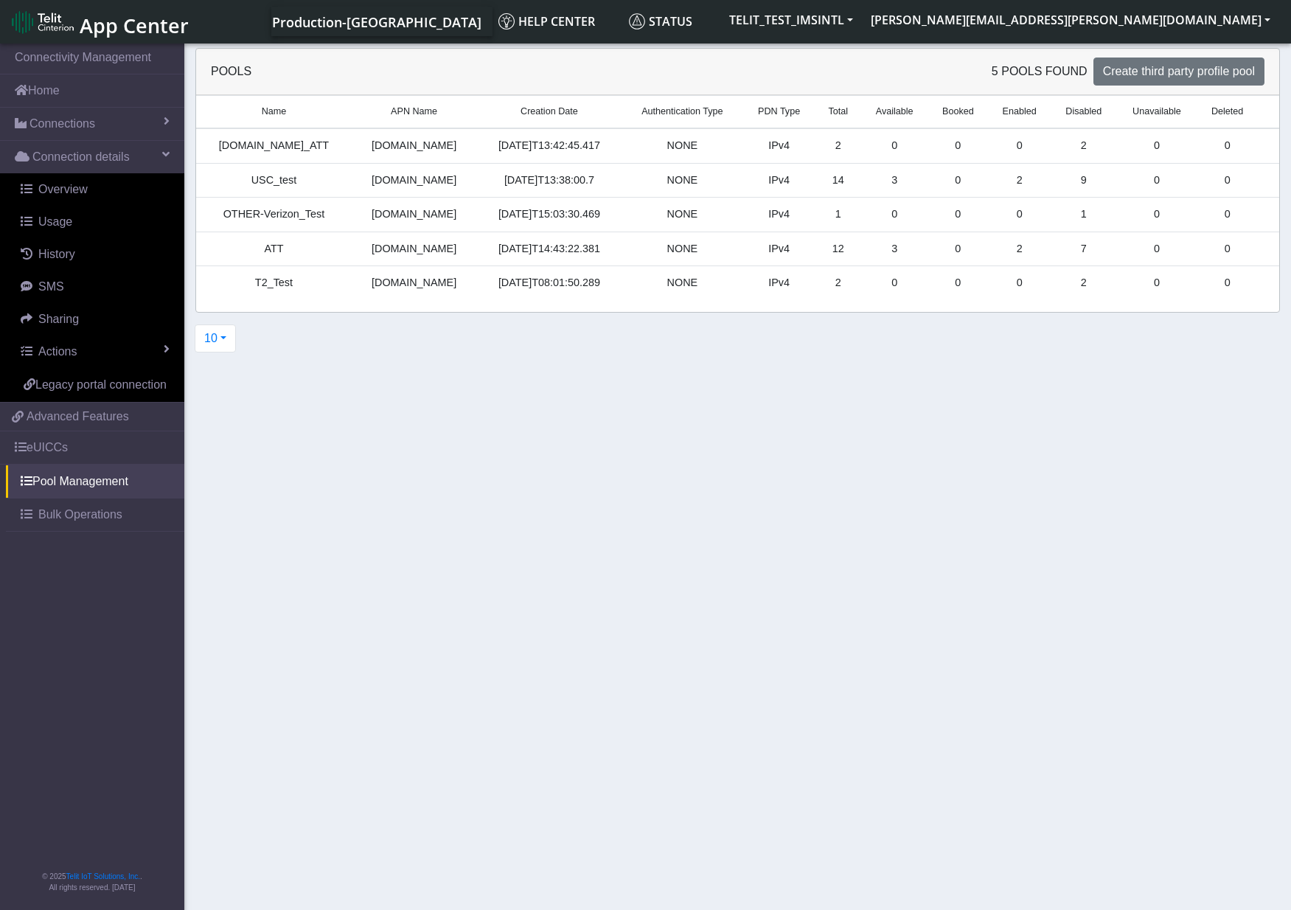
drag, startPoint x: 819, startPoint y: 569, endPoint x: 802, endPoint y: 563, distance: 18.4
click at [819, 569] on section "Connectivity Management Home Connections List Map Connection details Overview U…" at bounding box center [645, 478] width 1291 height 875
click at [65, 445] on link "eUICCs" at bounding box center [92, 447] width 184 height 32
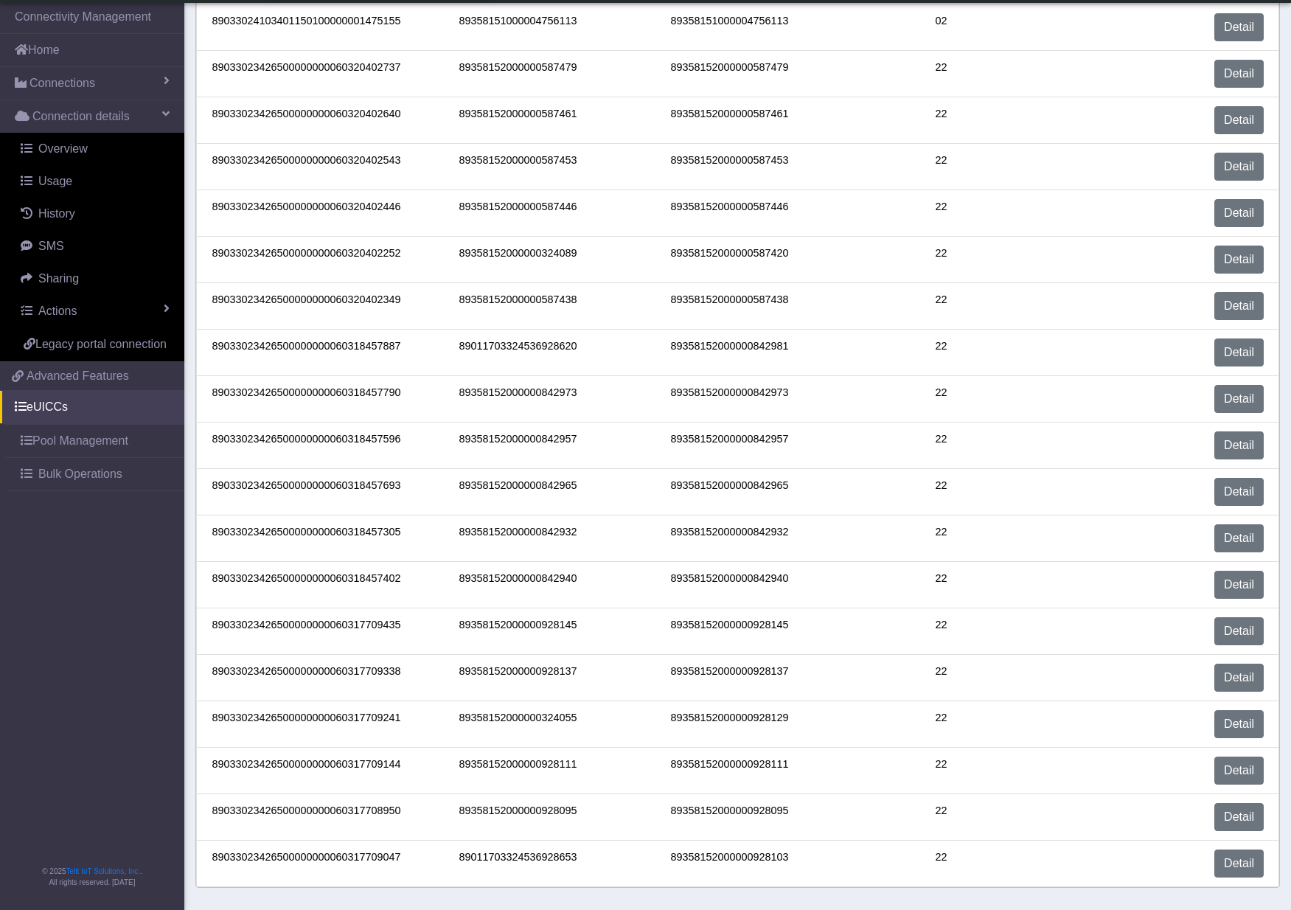
scroll to position [133, 0]
click at [1240, 754] on link "Detail" at bounding box center [1239, 816] width 49 height 28
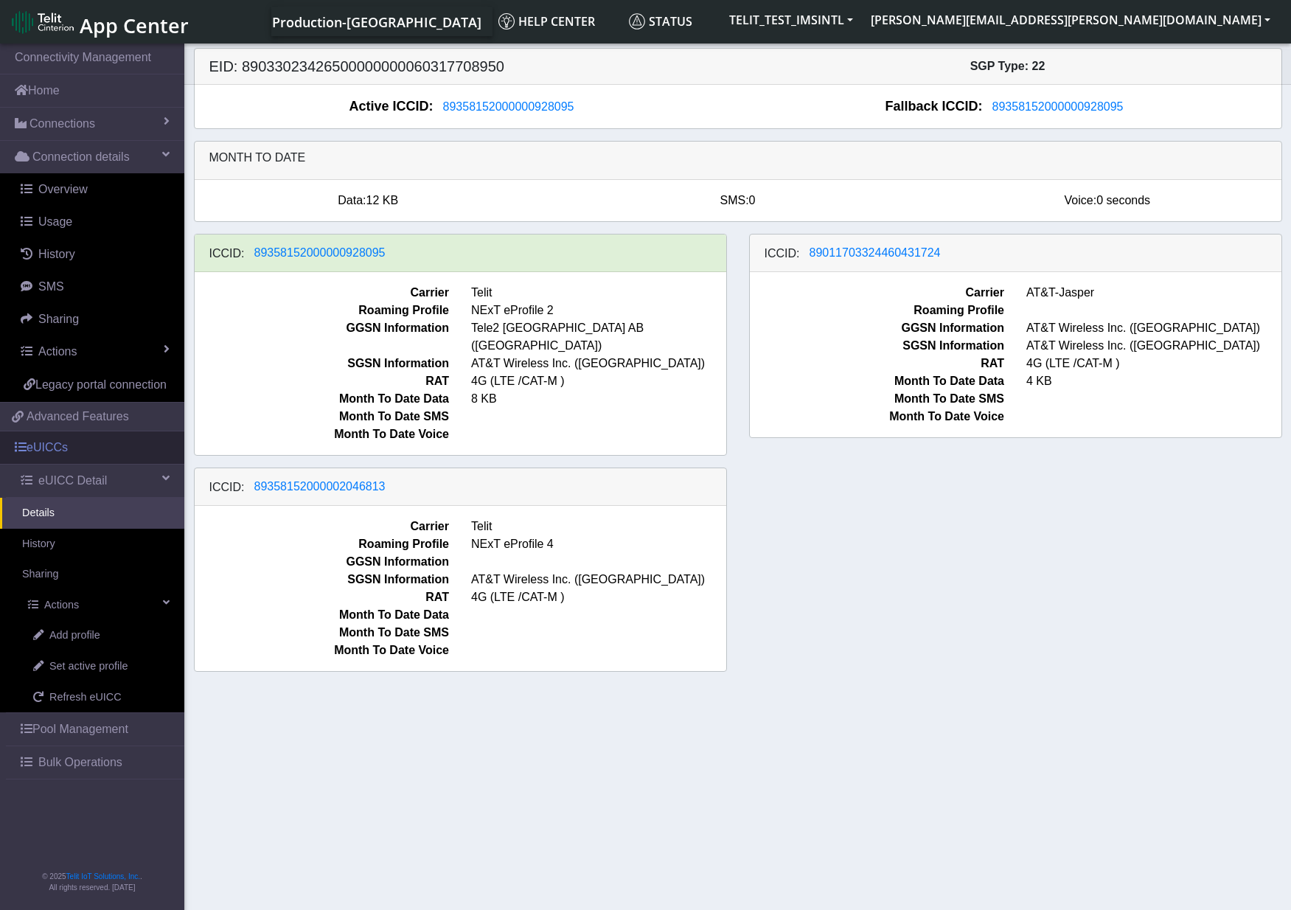
click at [64, 452] on link "eUICCs" at bounding box center [92, 447] width 184 height 32
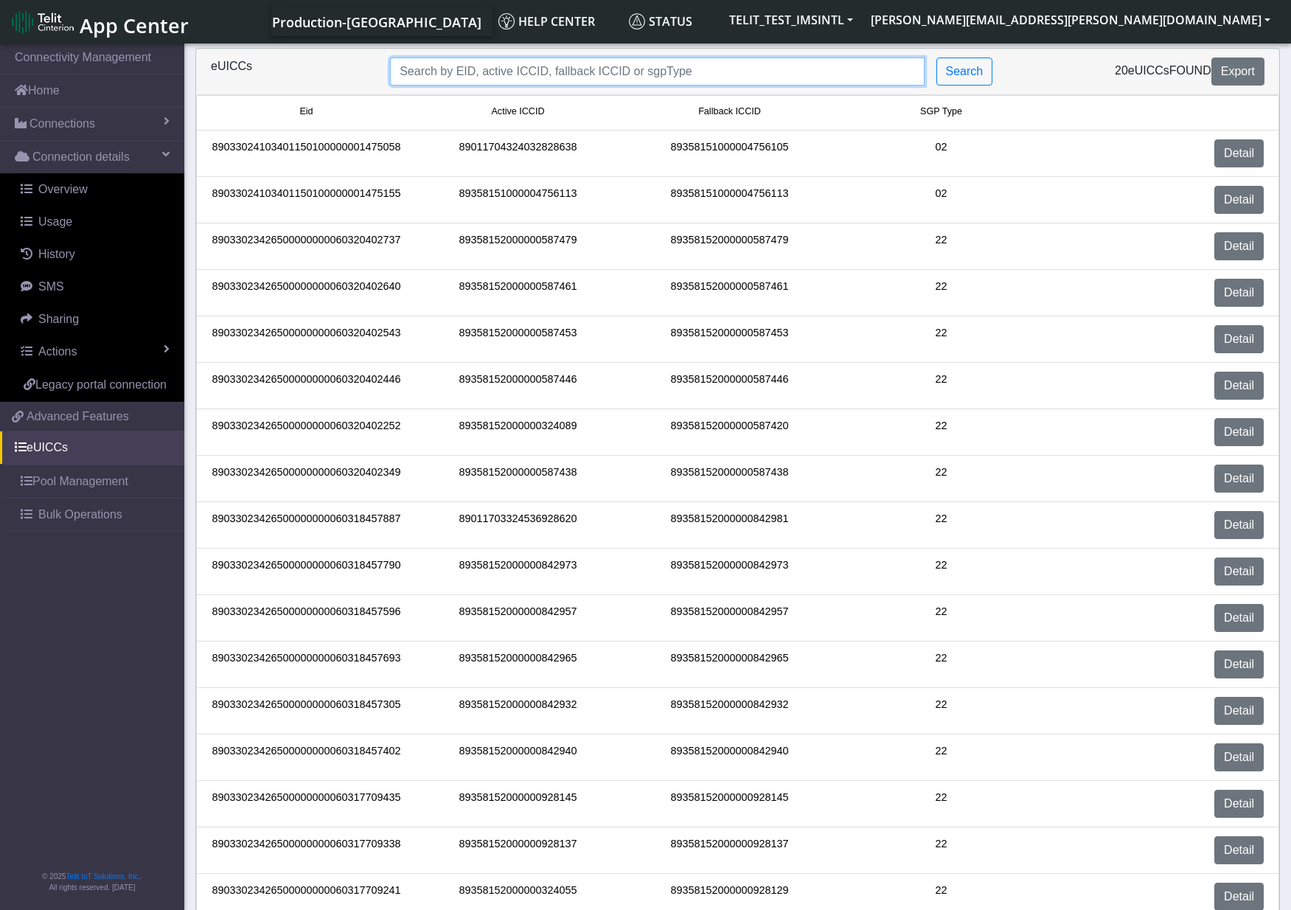
click at [565, 71] on input "Search..." at bounding box center [657, 72] width 534 height 28
paste input "89358152000000842932"
type input "89358152000000842932"
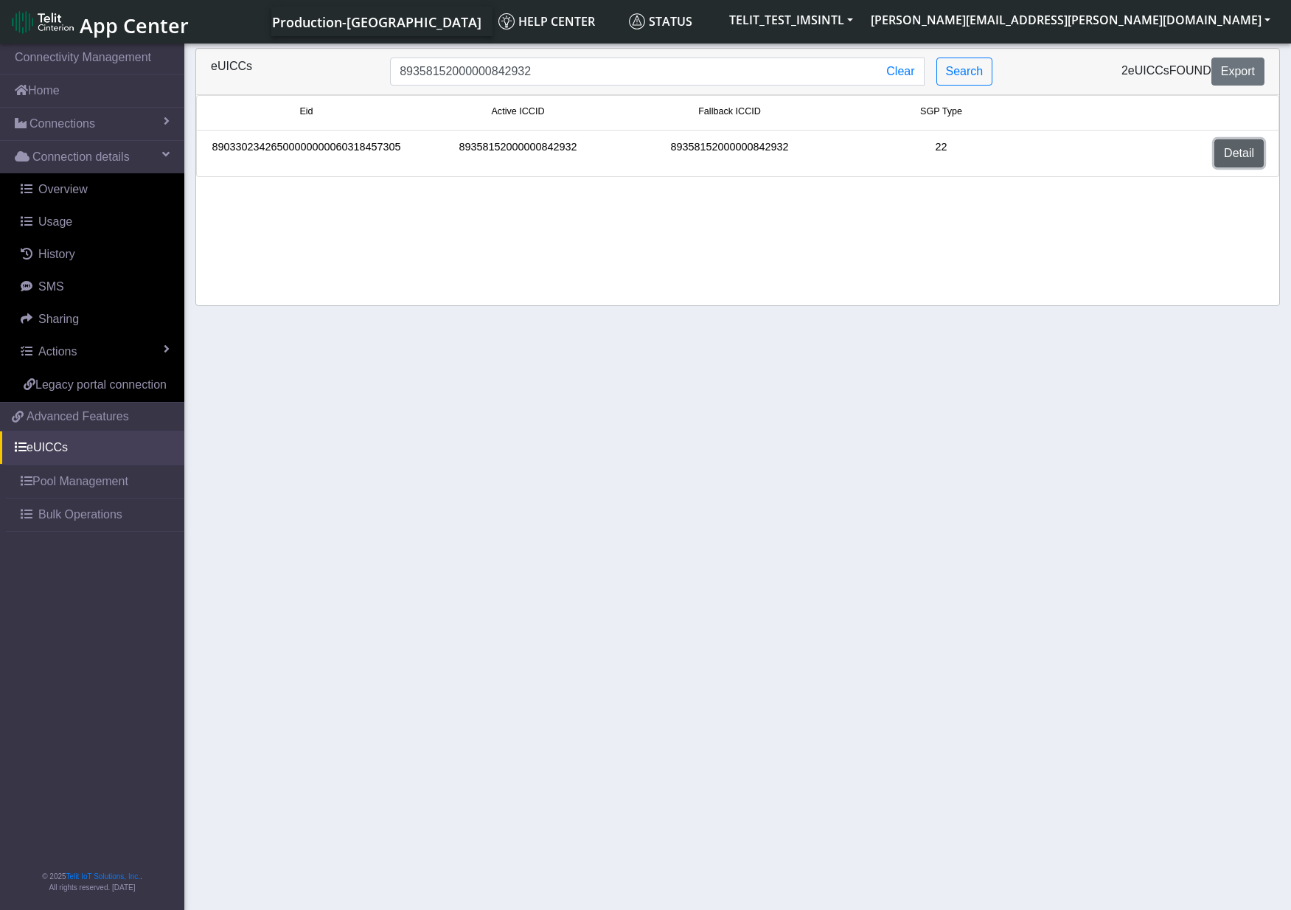
click at [1230, 156] on link "Detail" at bounding box center [1239, 153] width 49 height 28
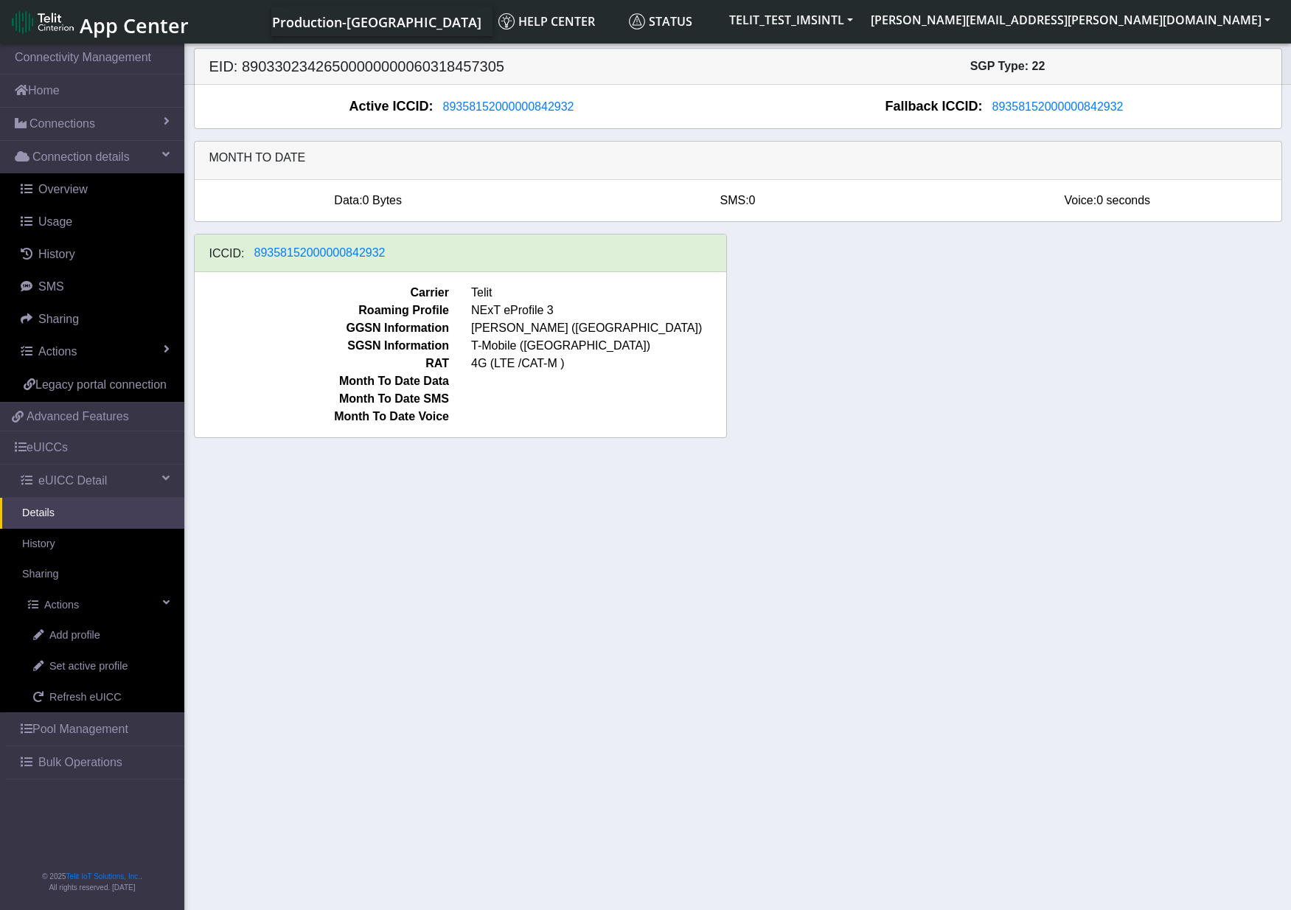
click at [495, 484] on section "Connectivity Management Home Connections List Map Connection details Overview U…" at bounding box center [645, 478] width 1291 height 875
click at [114, 665] on span "Set active profile" at bounding box center [88, 667] width 78 height 16
select select
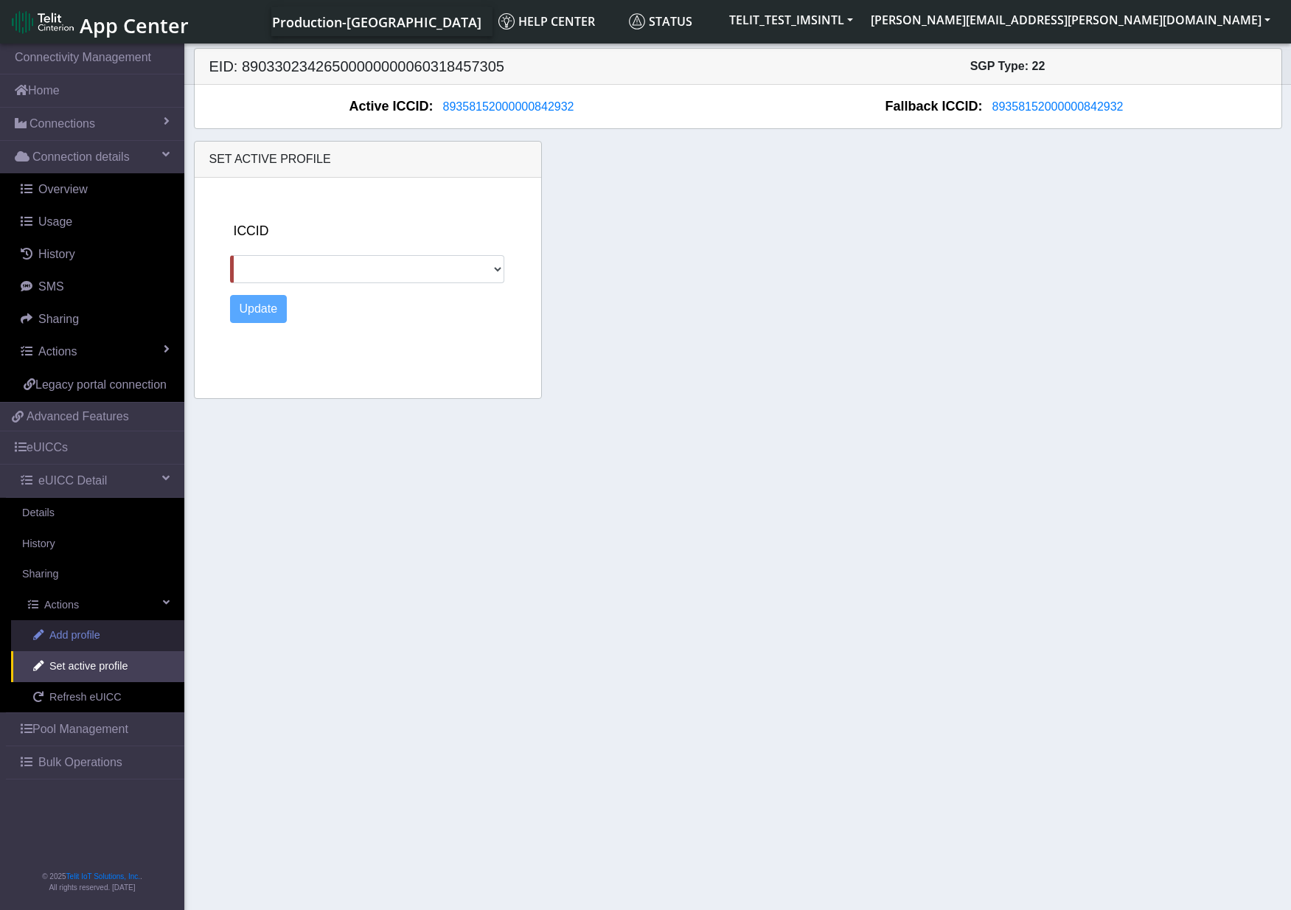
click at [100, 633] on span "Add profile" at bounding box center [74, 636] width 51 height 16
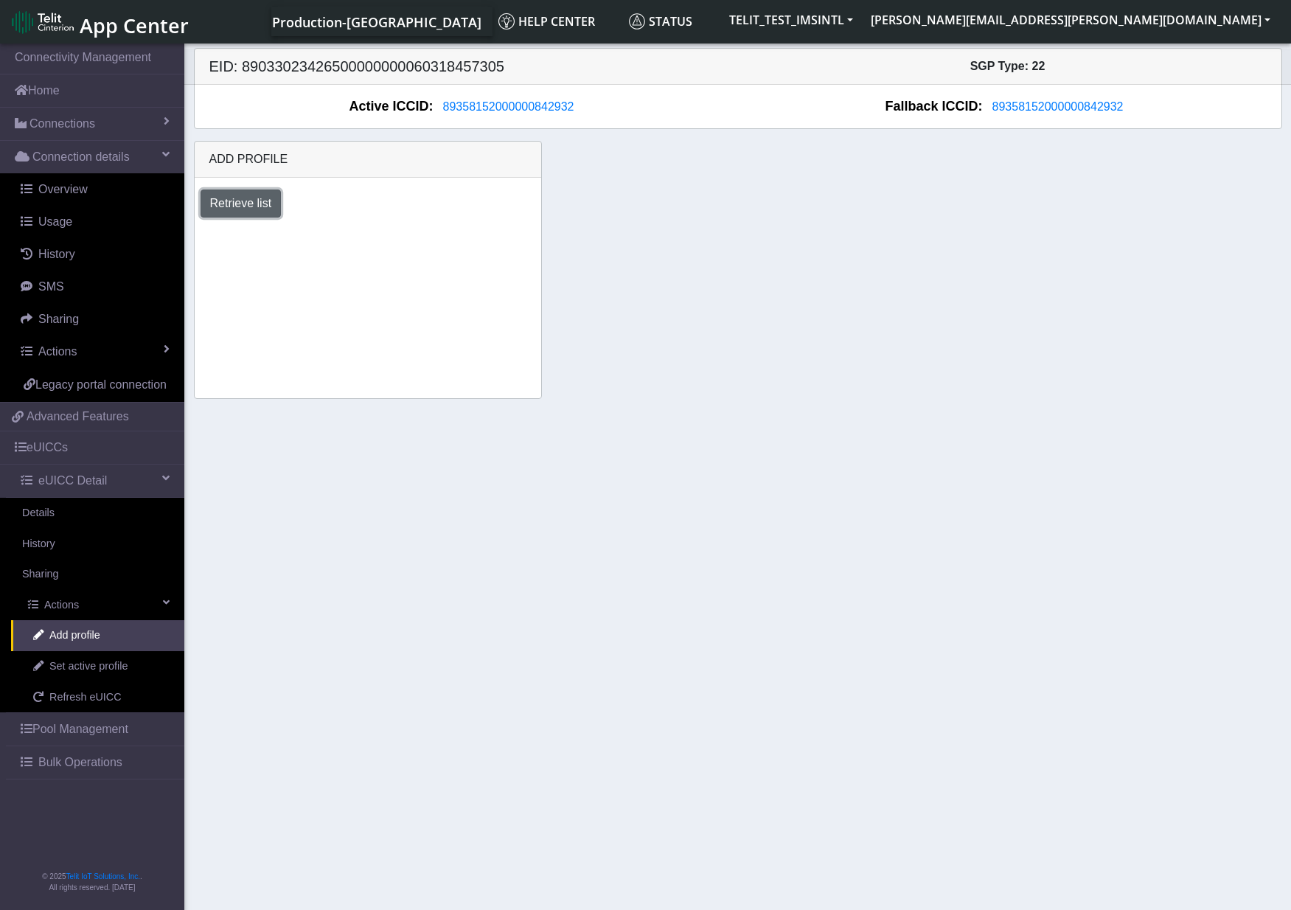
click at [264, 207] on button "Retrieve list" at bounding box center [241, 204] width 81 height 28
click at [413, 240] on select "Select profile to add OTHER-nxt23.net_ATT (available: 0) USC_test (available: 3…" at bounding box center [314, 243] width 227 height 28
select select "b45db35c-d63d-4434-a746-874259ad27d0"
click at [201, 229] on select "Select profile to add OTHER-nxt23.net_ATT (available: 0) USC_test (available: 3…" at bounding box center [314, 243] width 227 height 28
click at [462, 240] on button "Add" at bounding box center [467, 243] width 40 height 28
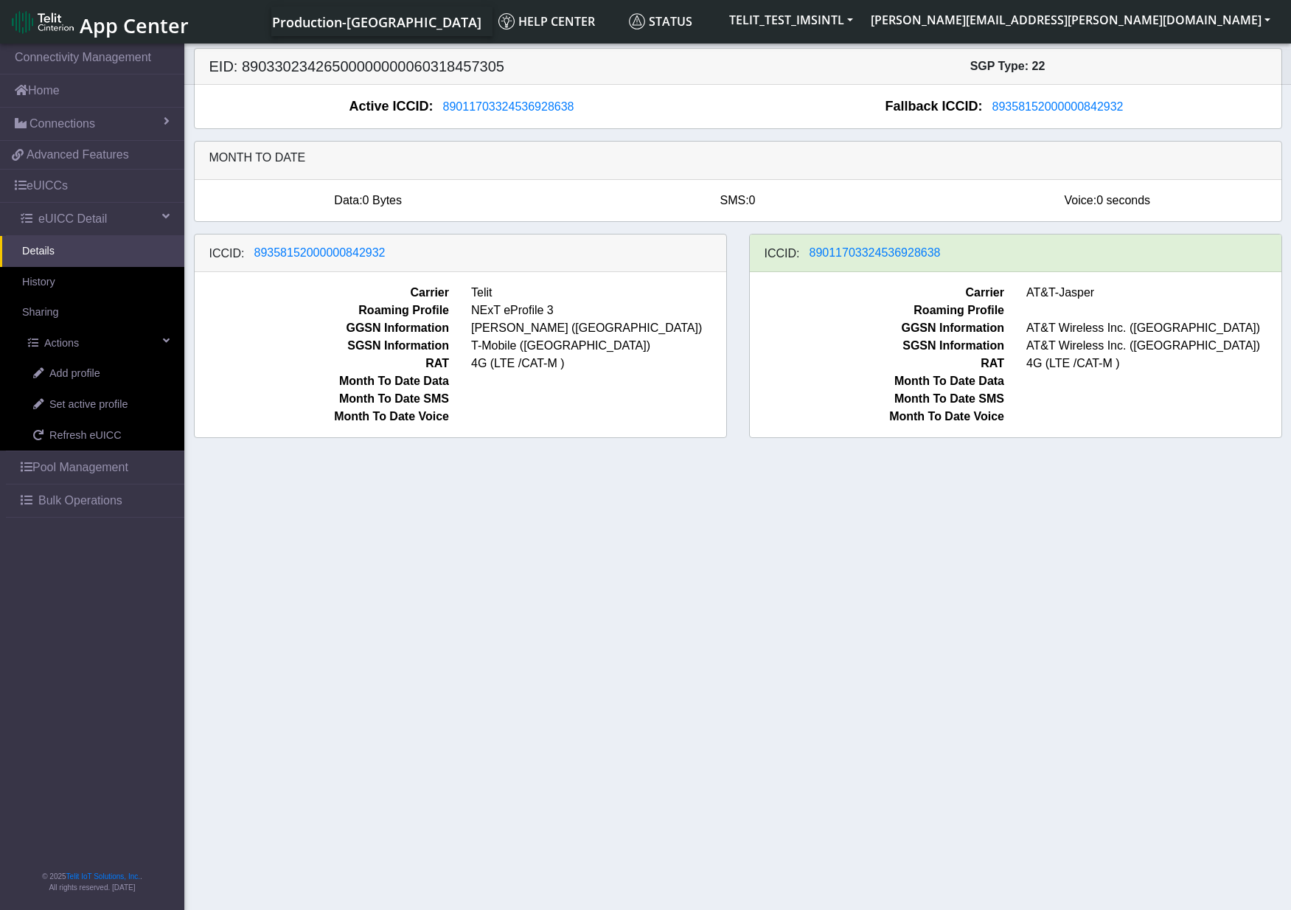
click at [221, 515] on section "Connectivity Management Home Connections List Map 5023c3f1cc335b52577a0b144f8b2…" at bounding box center [645, 478] width 1291 height 875
click at [97, 406] on span "Set active profile" at bounding box center [88, 405] width 78 height 16
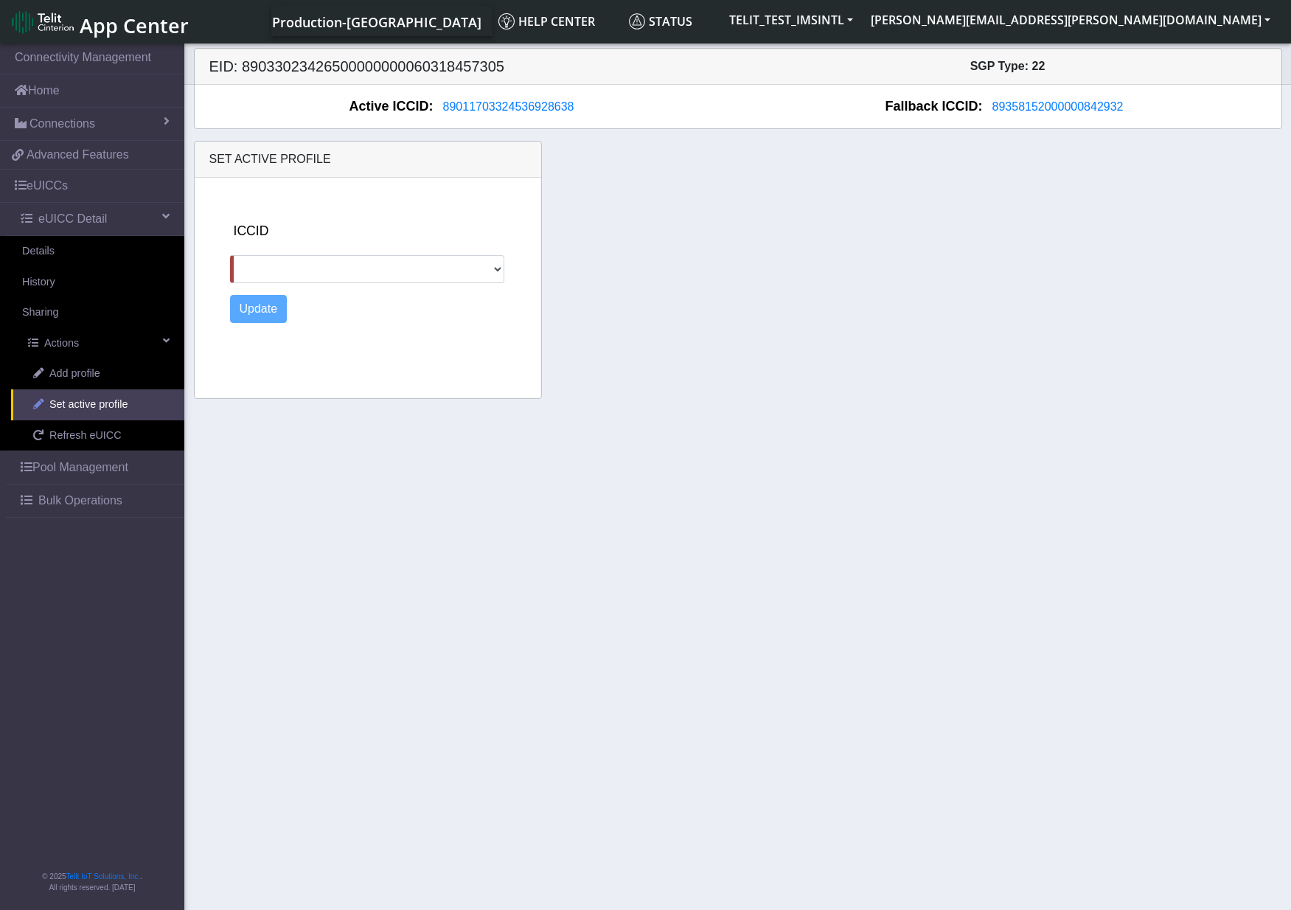
click at [96, 405] on span "Set active profile" at bounding box center [88, 405] width 78 height 16
click at [500, 267] on select "89358152000000842932 89462008025000000070" at bounding box center [367, 269] width 275 height 28
select select "89358152000000842932"
click at [230, 255] on select "89358152000000842932 89462008025000000070" at bounding box center [367, 269] width 275 height 28
click at [257, 304] on button "Update" at bounding box center [259, 309] width 58 height 28
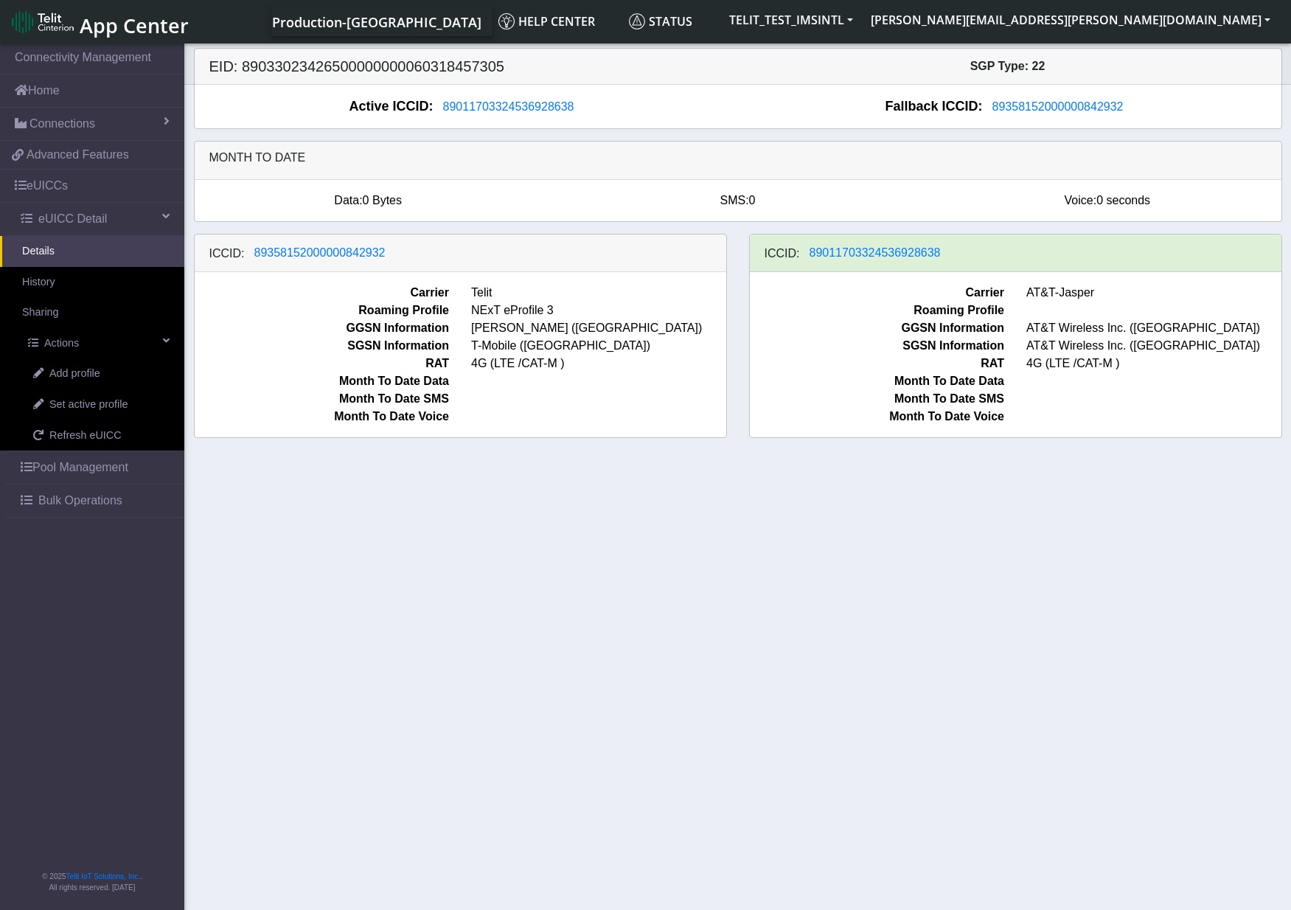
click at [253, 468] on section "Connectivity Management Home Connections List Map 5023c3f1cc335b52577a0b144f8b2…" at bounding box center [645, 478] width 1291 height 875
click at [967, 590] on section "Connectivity Management Home Connections List Map 5023c3f1cc335b52577a0b144f8b2…" at bounding box center [645, 478] width 1291 height 875
click at [913, 599] on section "Connectivity Management Home Connections List Map 5023c3f1cc335b52577a0b144f8b2…" at bounding box center [645, 478] width 1291 height 875
click at [673, 639] on section "Connectivity Management Home Connections List Map 5023c3f1cc335b52577a0b144f8b2…" at bounding box center [645, 478] width 1291 height 875
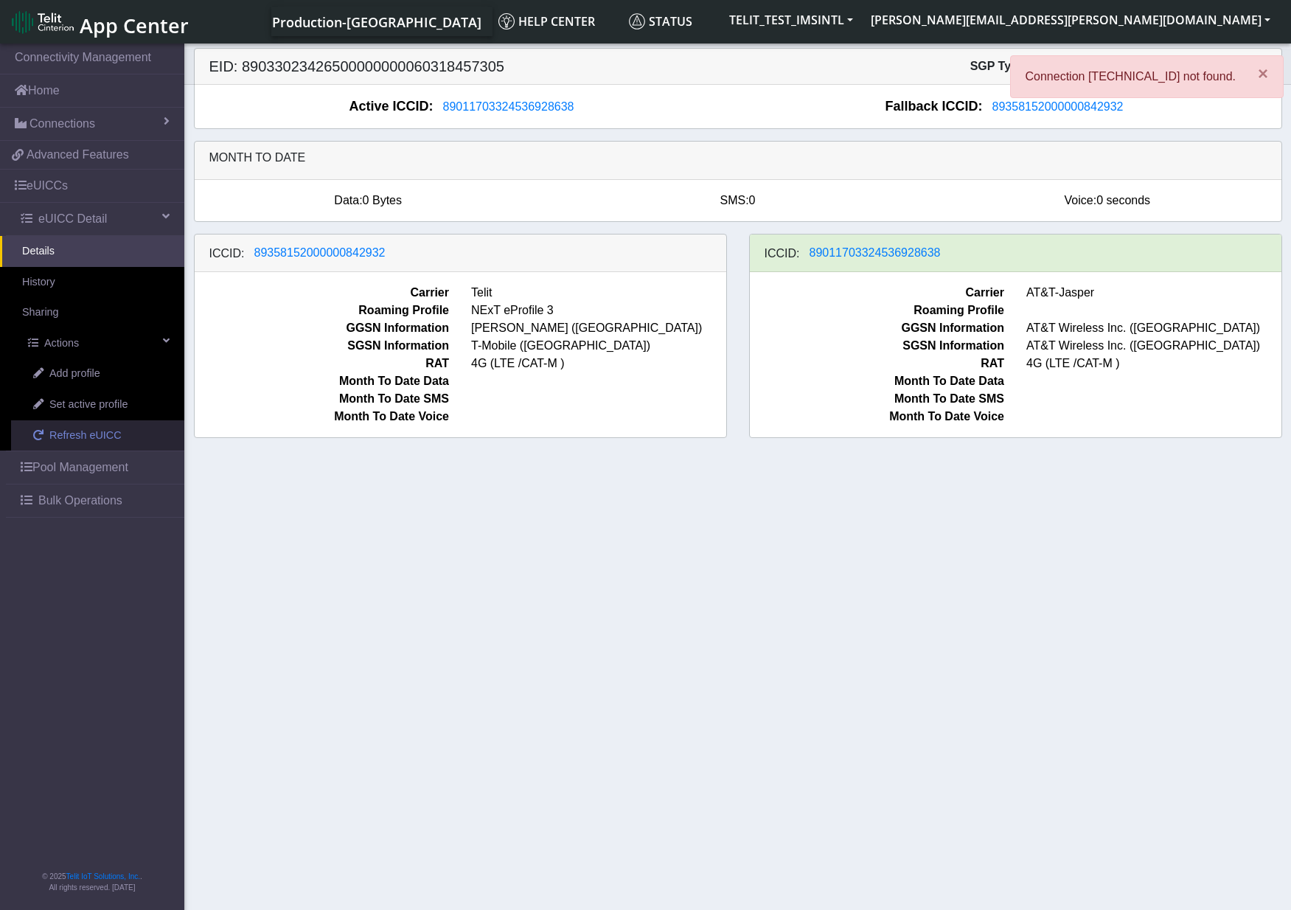
click at [83, 436] on span "Refresh eUICC" at bounding box center [85, 436] width 72 height 16
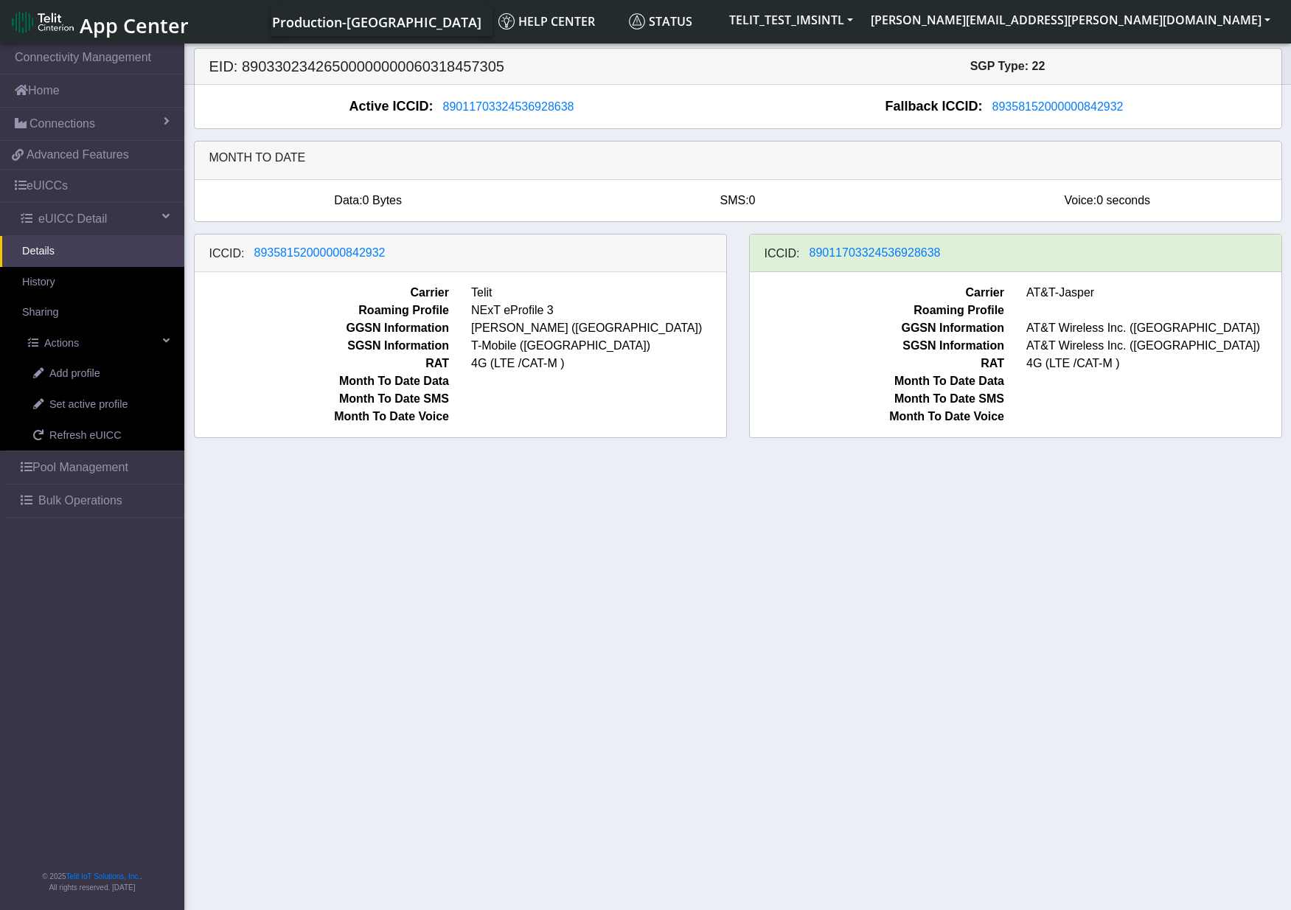
click at [1010, 588] on section "Connectivity Management Home Connections List Map 5023c3f1cc335b52577a0b144f8b2…" at bounding box center [645, 478] width 1291 height 875
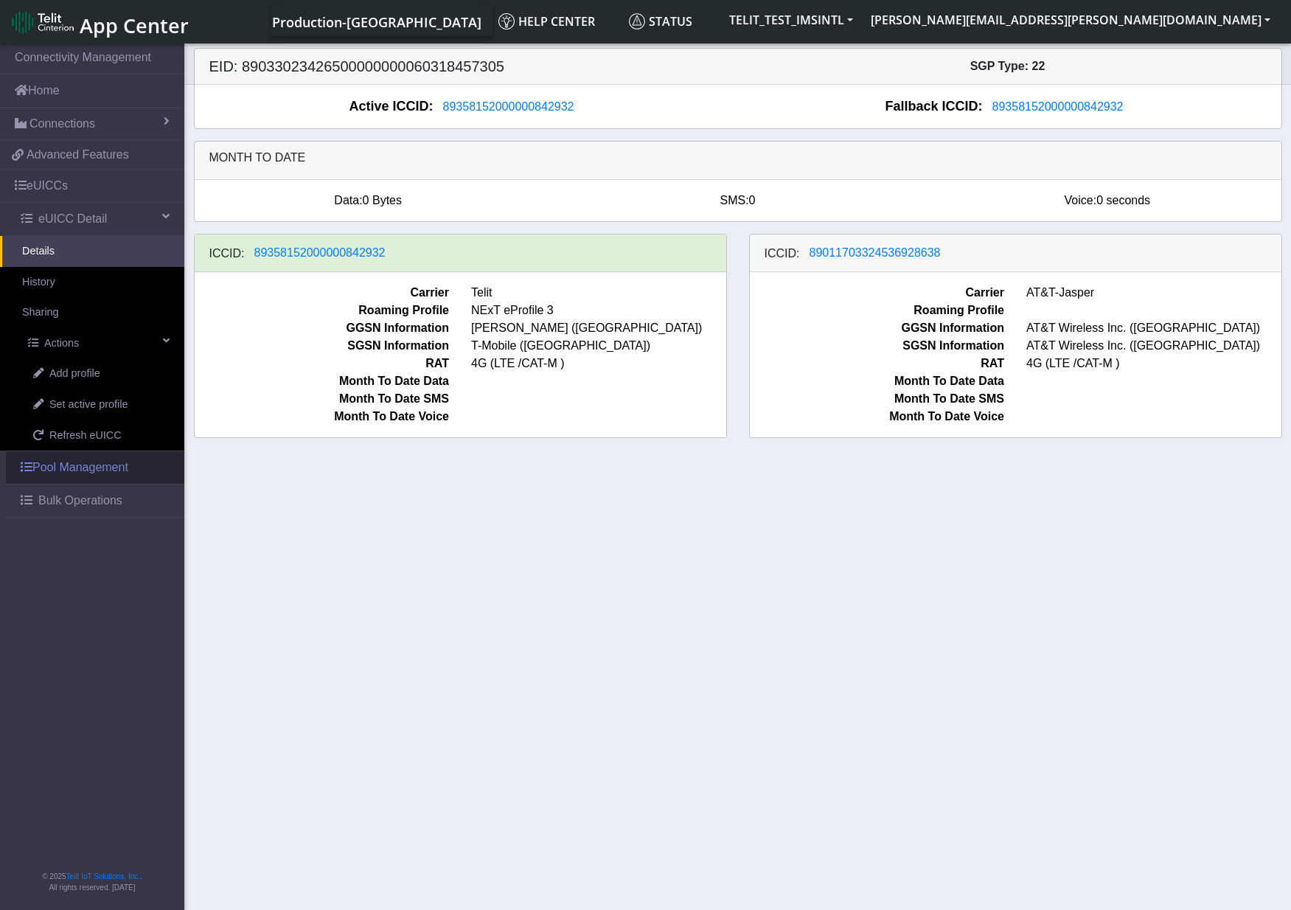
click at [60, 466] on link "Pool Management" at bounding box center [95, 467] width 178 height 32
